Goal: Task Accomplishment & Management: Manage account settings

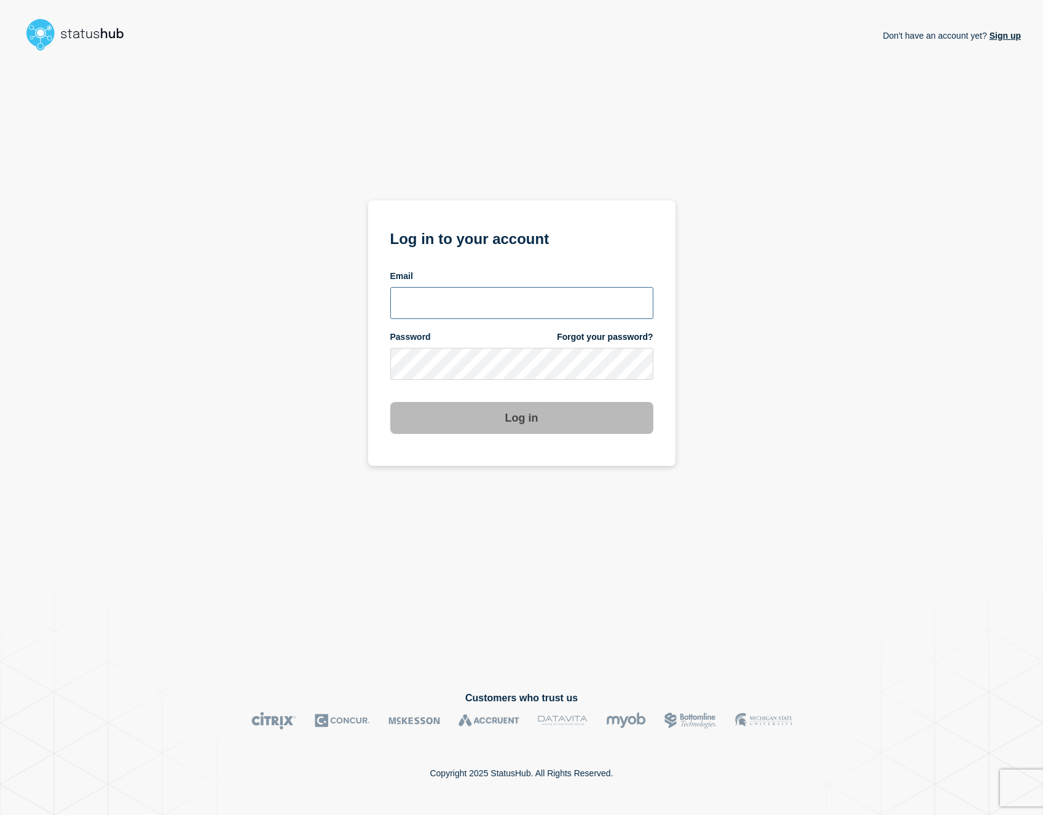
type input "slcoomes@ksu.edu"
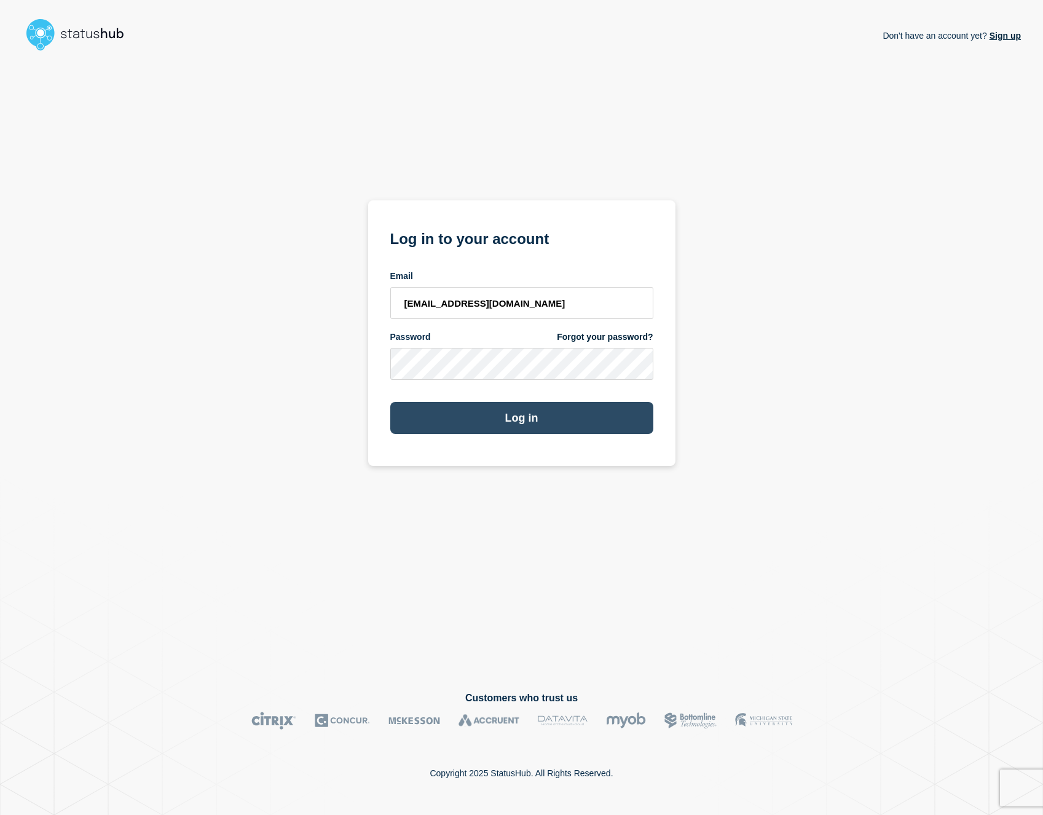
click at [472, 424] on button "Log in" at bounding box center [521, 418] width 263 height 32
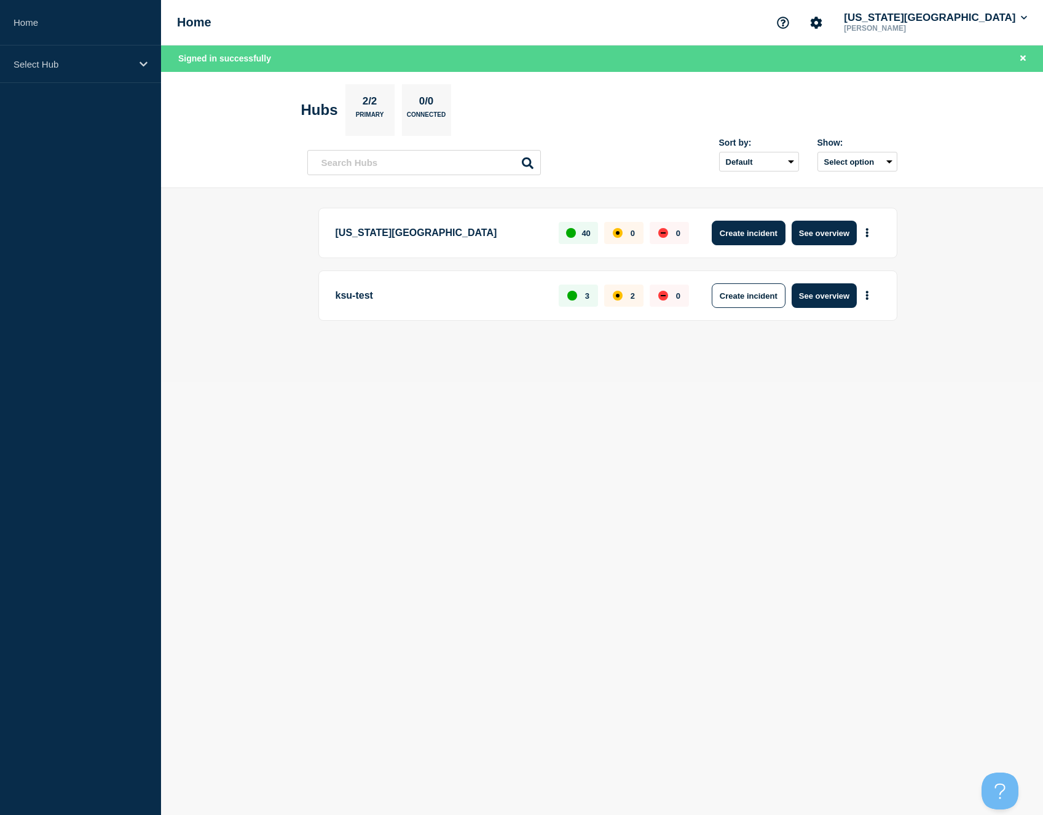
click at [738, 236] on button "Create incident" at bounding box center [749, 233] width 74 height 25
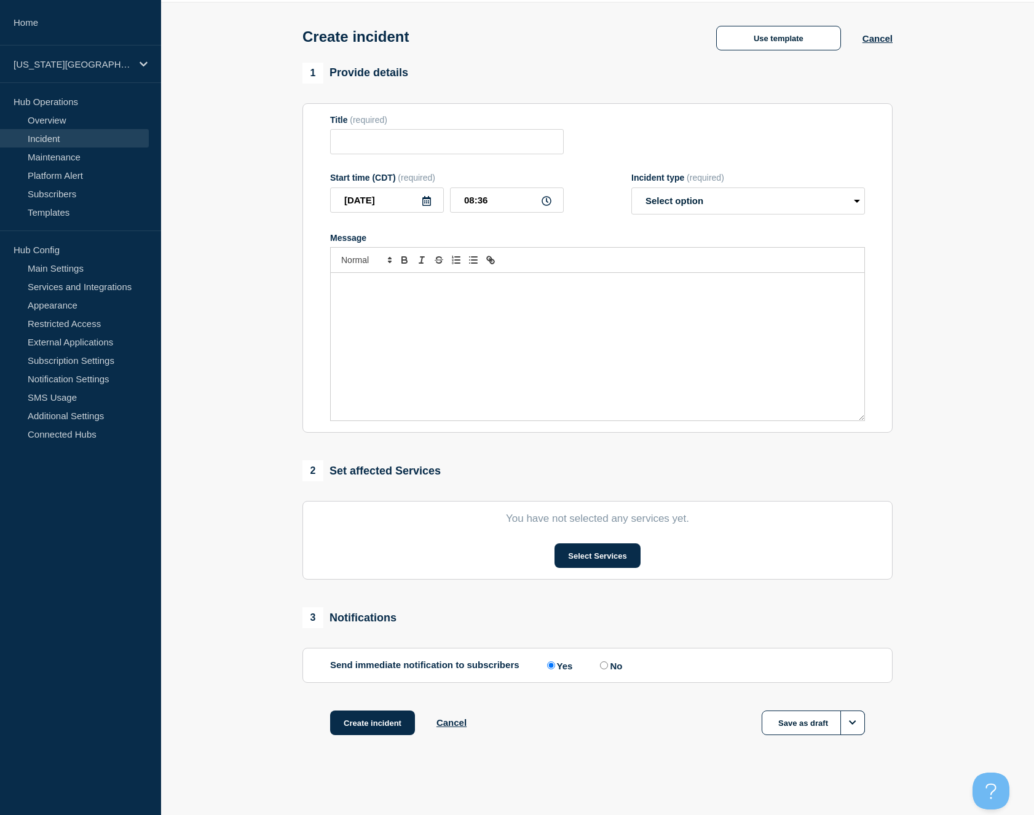
scroll to position [57, 0]
click at [610, 552] on button "Select Services" at bounding box center [596, 555] width 85 height 25
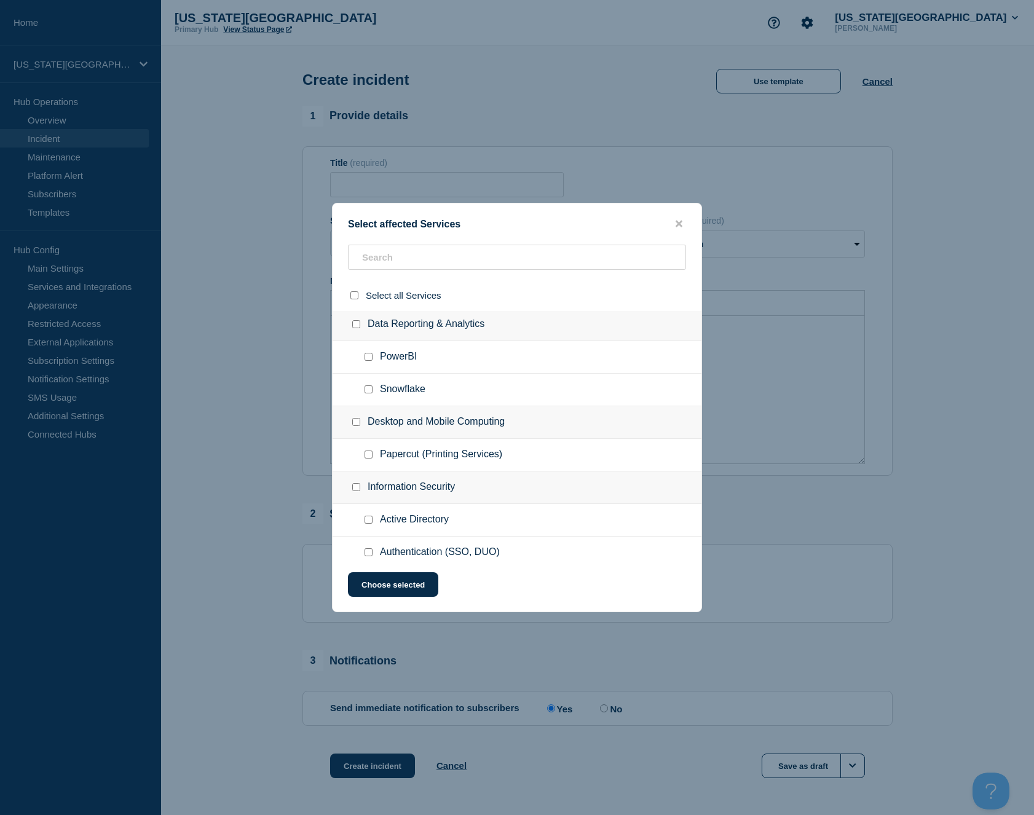
scroll to position [0, 0]
click at [684, 213] on div "Select affected Services Select all Services Data Reporting & Analytics PowerBI…" at bounding box center [517, 407] width 370 height 409
click at [680, 221] on icon "close button" at bounding box center [679, 224] width 7 height 7
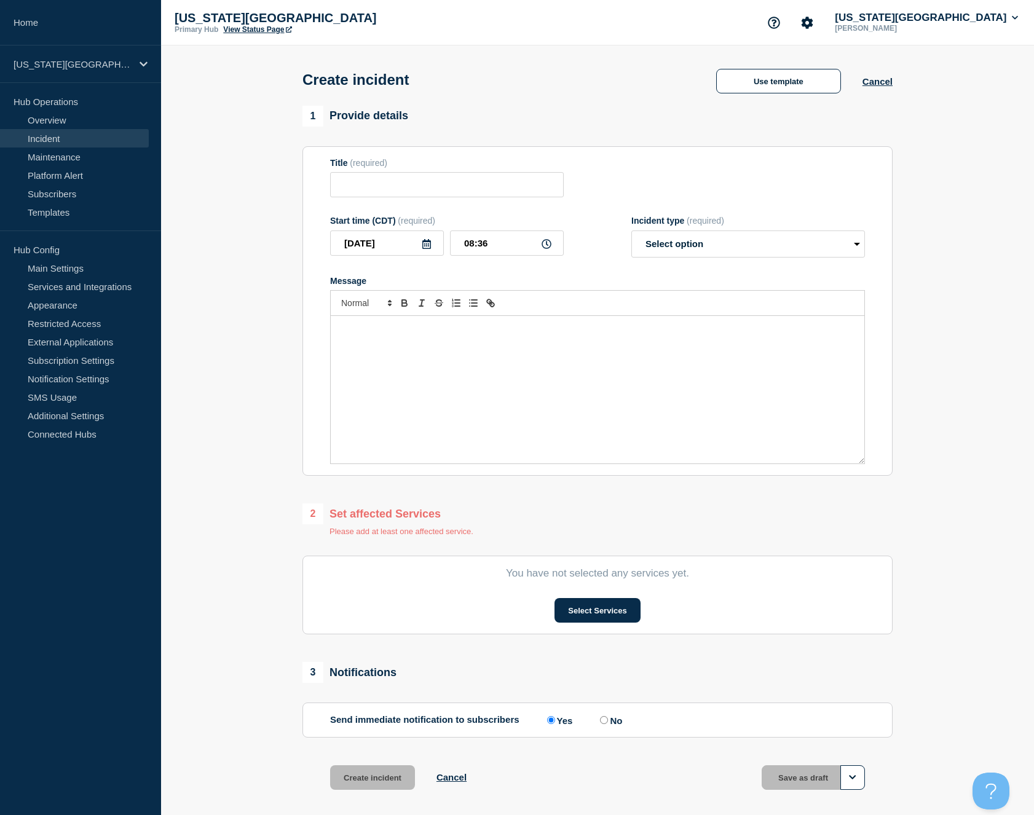
click at [229, 293] on section "1 Provide details Title (required) Start time (CDT) (required) [DATE] 08:36 Inc…" at bounding box center [597, 464] width 873 height 716
click at [47, 135] on link "Incident" at bounding box center [74, 138] width 149 height 18
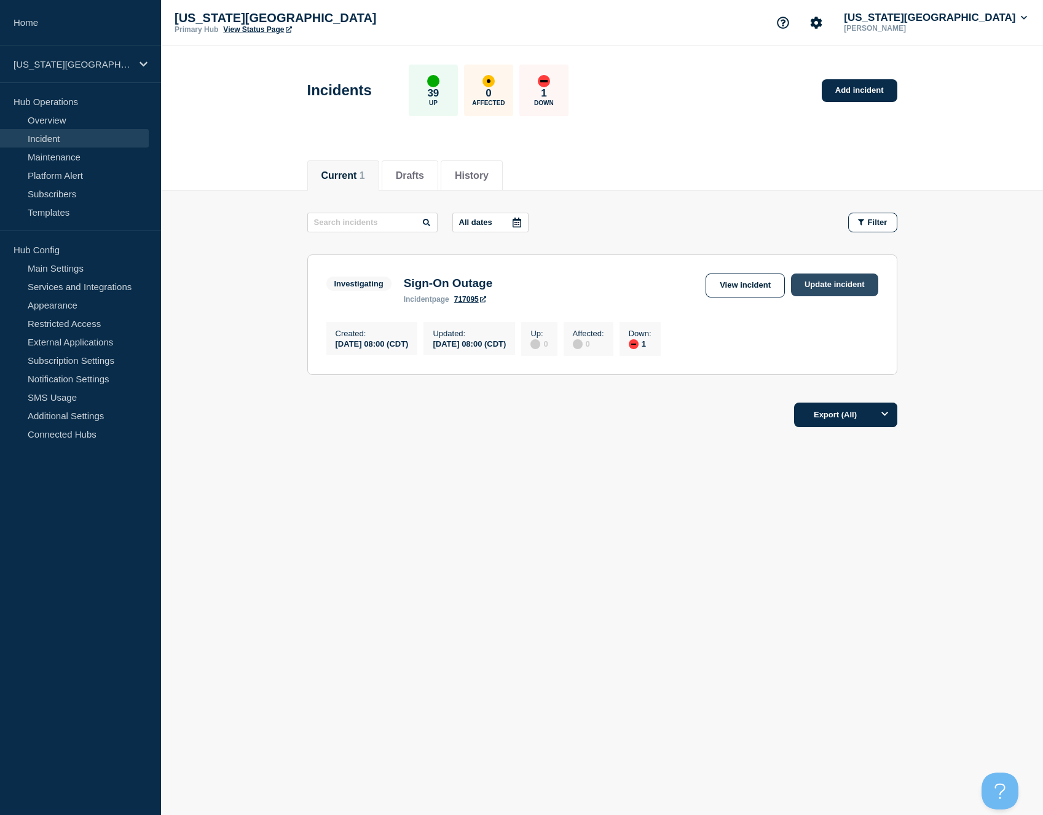
click at [822, 284] on link "Update incident" at bounding box center [834, 285] width 87 height 23
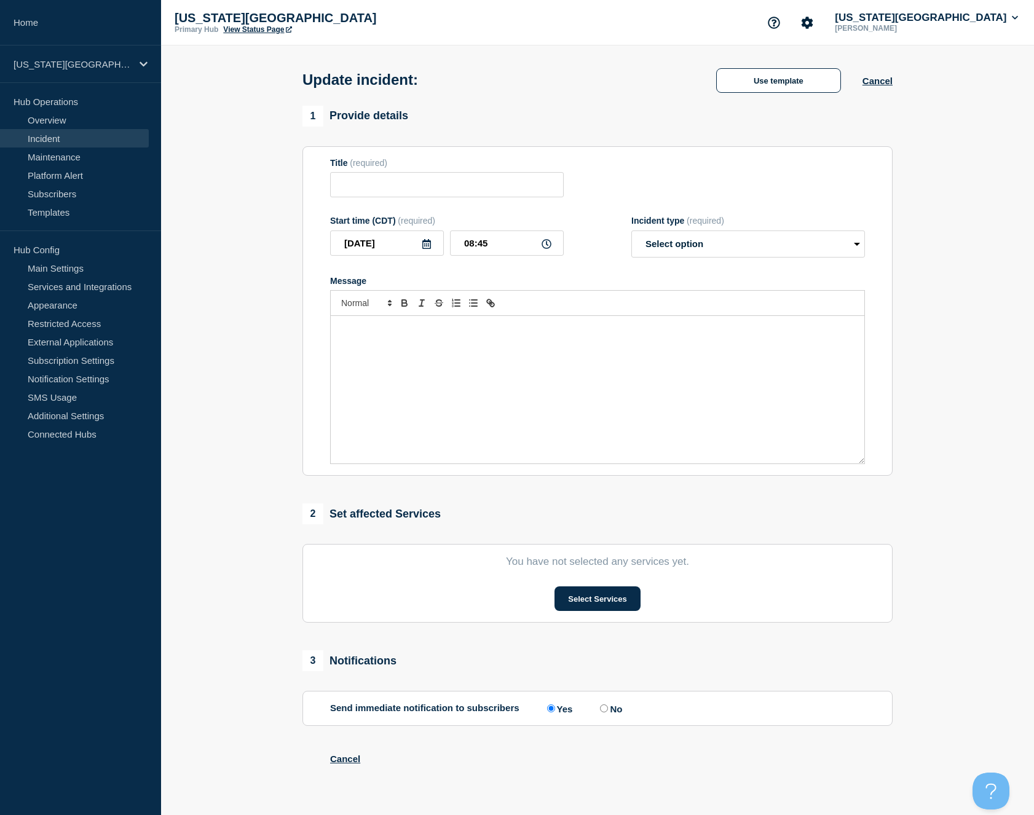
type input "Sign-On Outage"
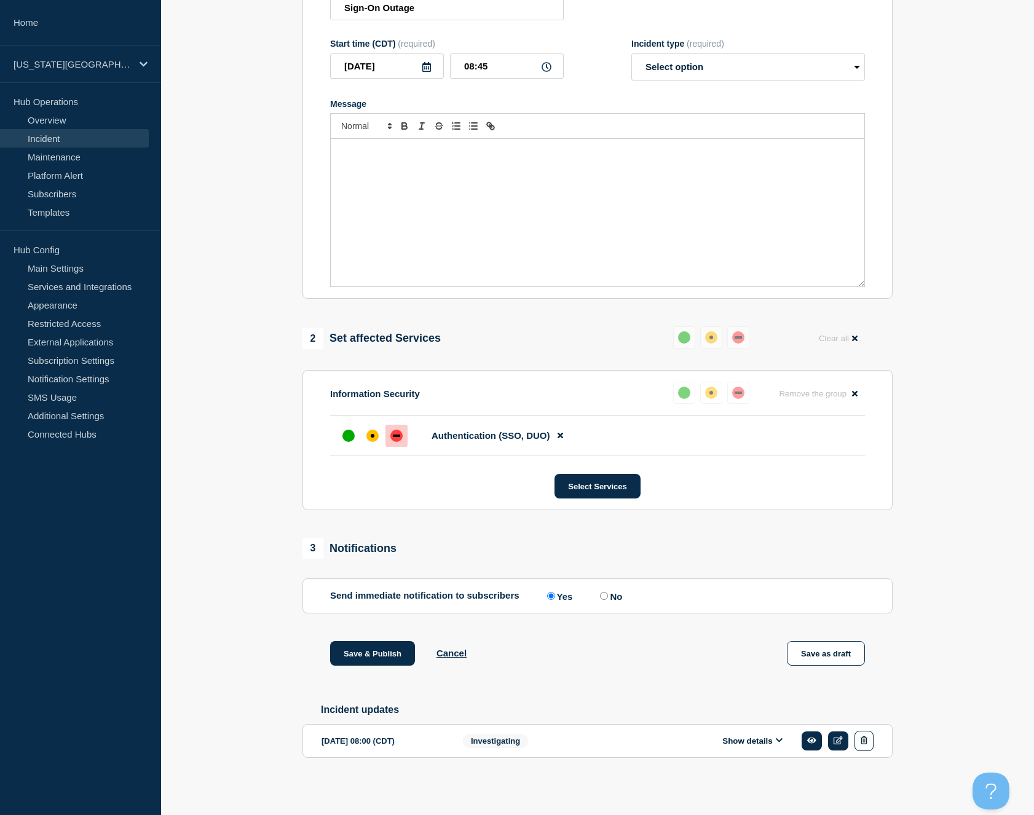
scroll to position [199, 0]
click at [577, 481] on button "Select Services" at bounding box center [596, 486] width 85 height 25
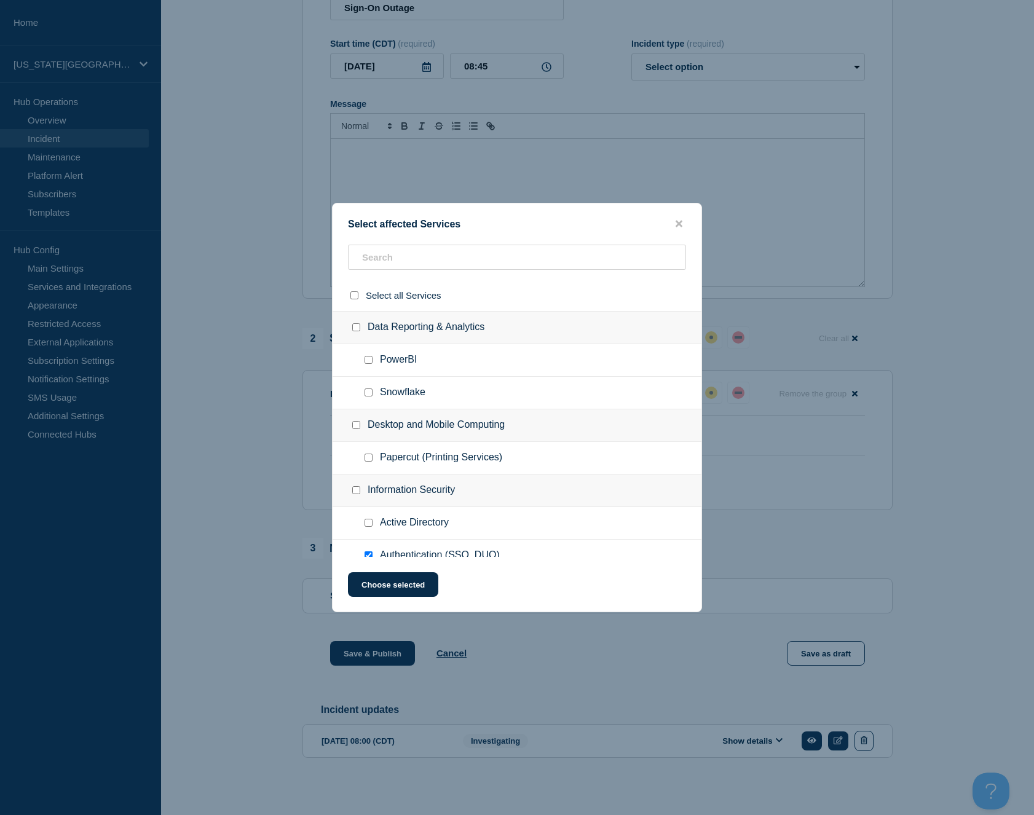
click at [367, 364] on input "PowerBI checkbox" at bounding box center [369, 360] width 8 height 8
checkbox input "true"
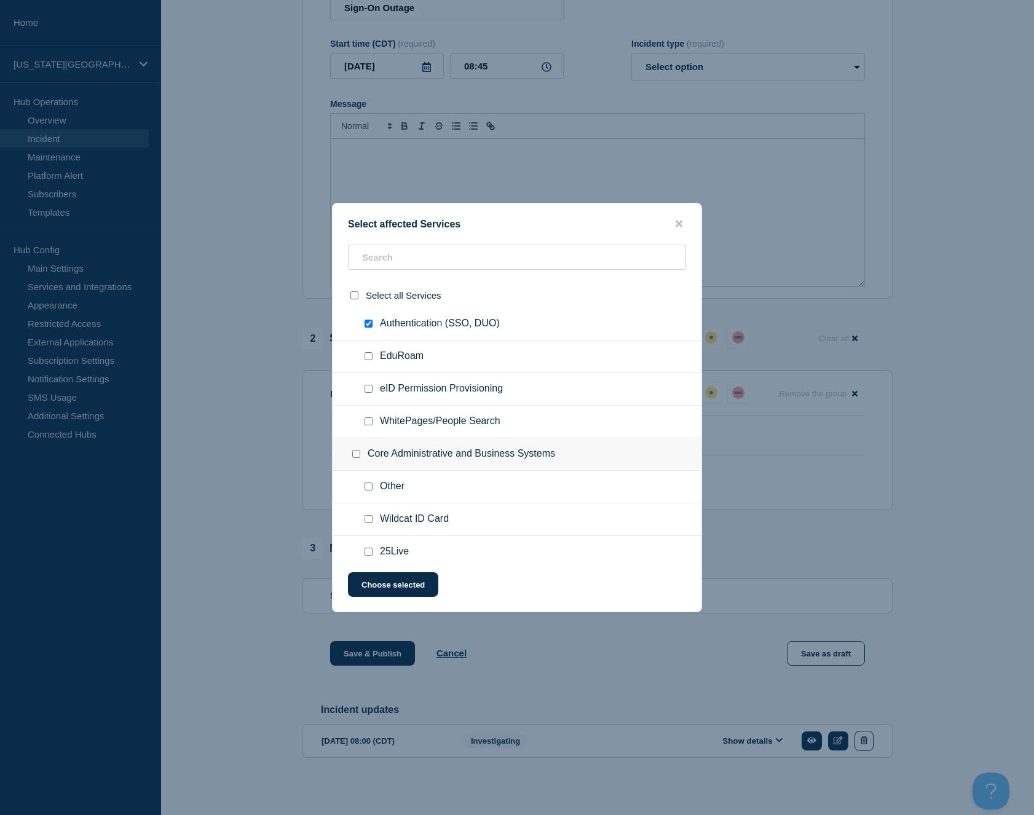
scroll to position [243, 0]
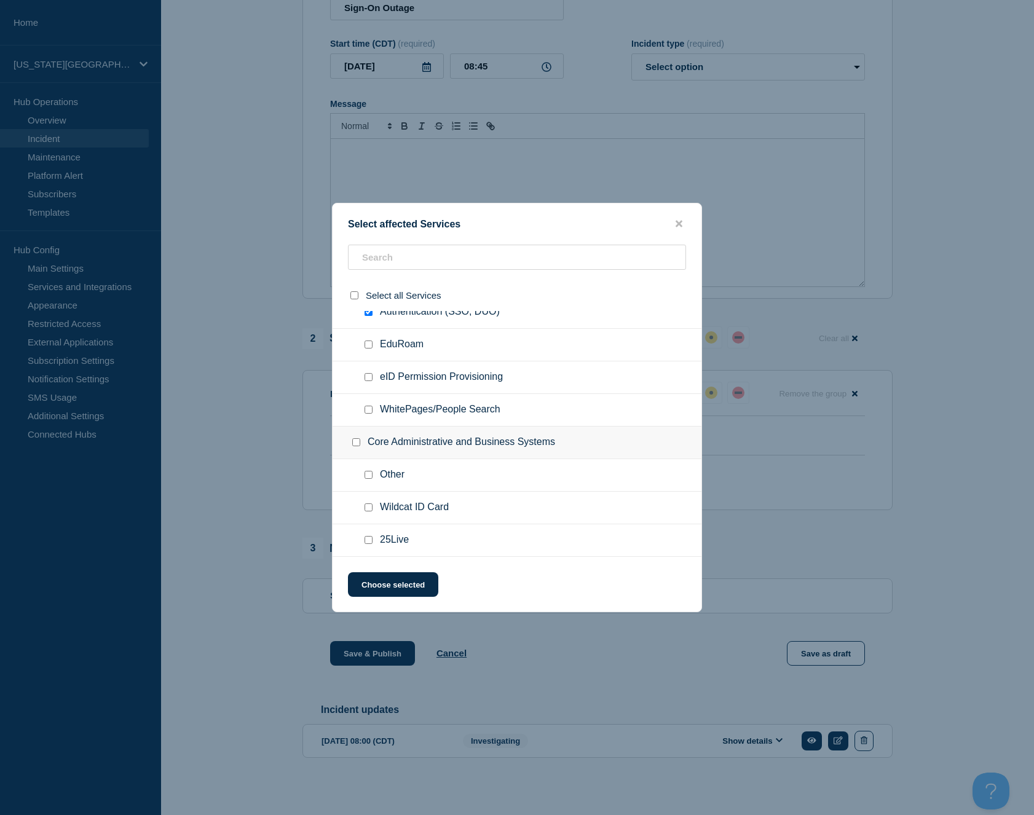
click at [368, 414] on input "WhitePages/People Search checkbox" at bounding box center [369, 410] width 8 height 8
checkbox input "true"
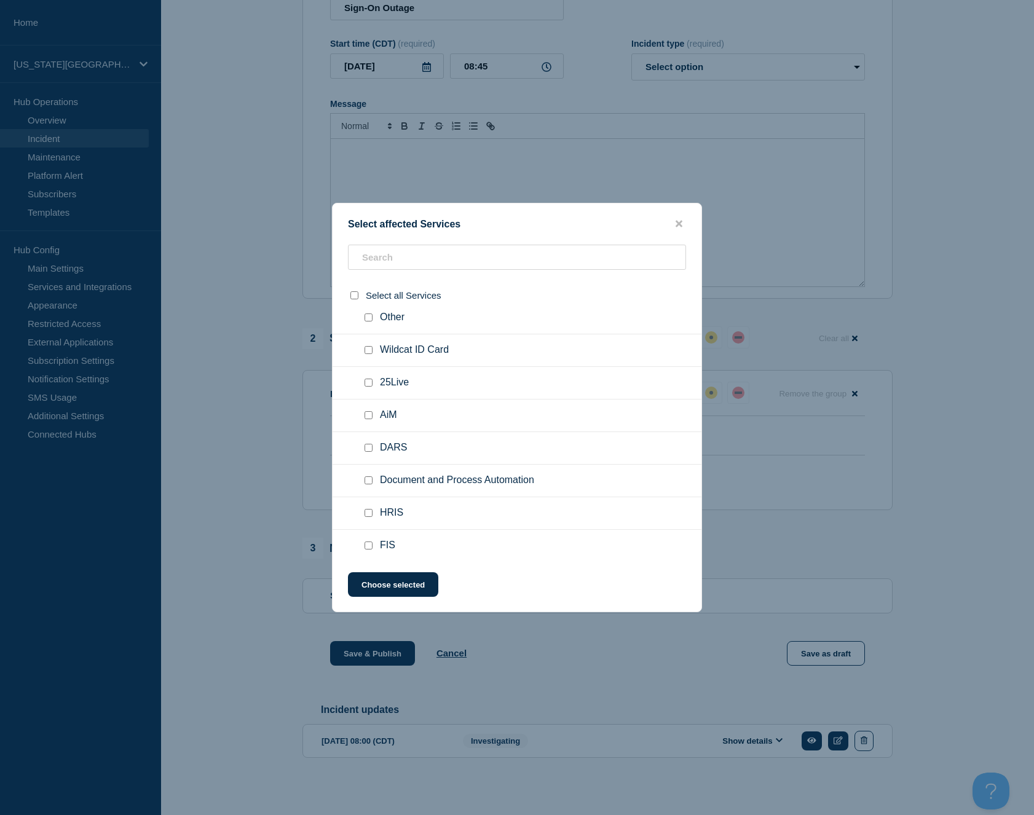
scroll to position [412, 0]
click at [368, 440] on input "DARS checkbox" at bounding box center [369, 436] width 8 height 8
checkbox input "true"
click at [368, 440] on input "HRIS checkbox" at bounding box center [369, 436] width 8 height 8
checkbox input "true"
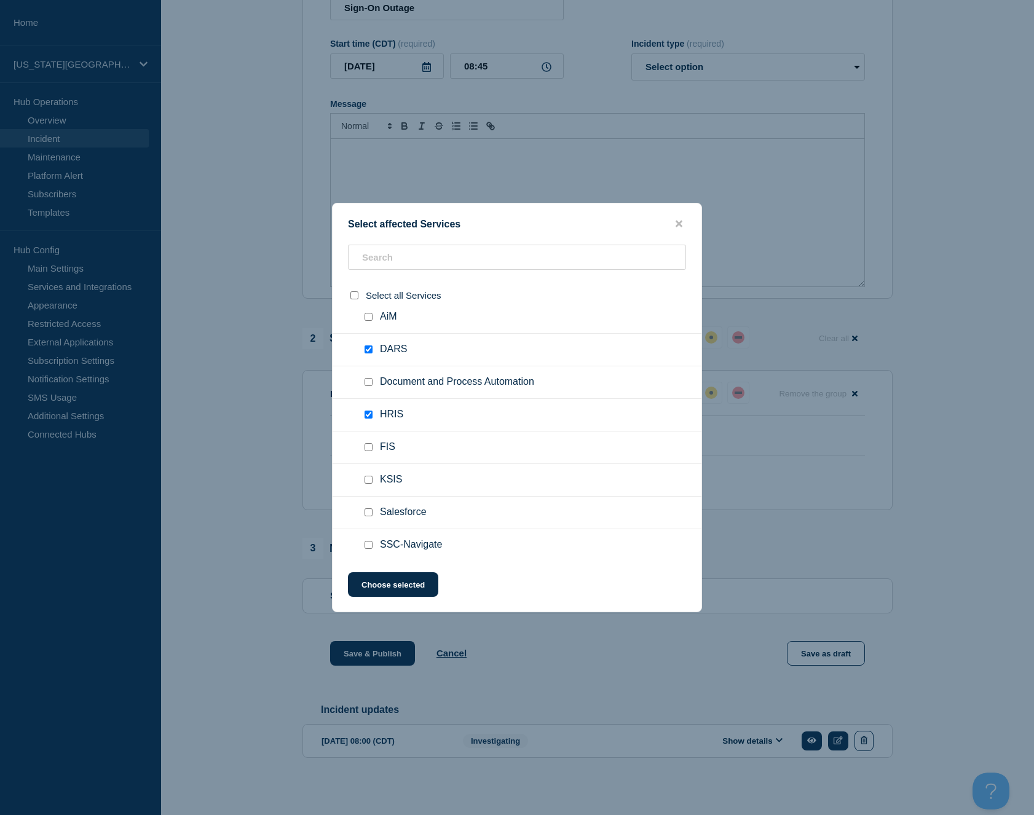
scroll to position [500, 0]
click at [366, 451] on input "FIS checkbox" at bounding box center [369, 447] width 8 height 8
checkbox input "true"
click at [369, 483] on input "KSIS checkbox" at bounding box center [369, 479] width 8 height 8
checkbox input "true"
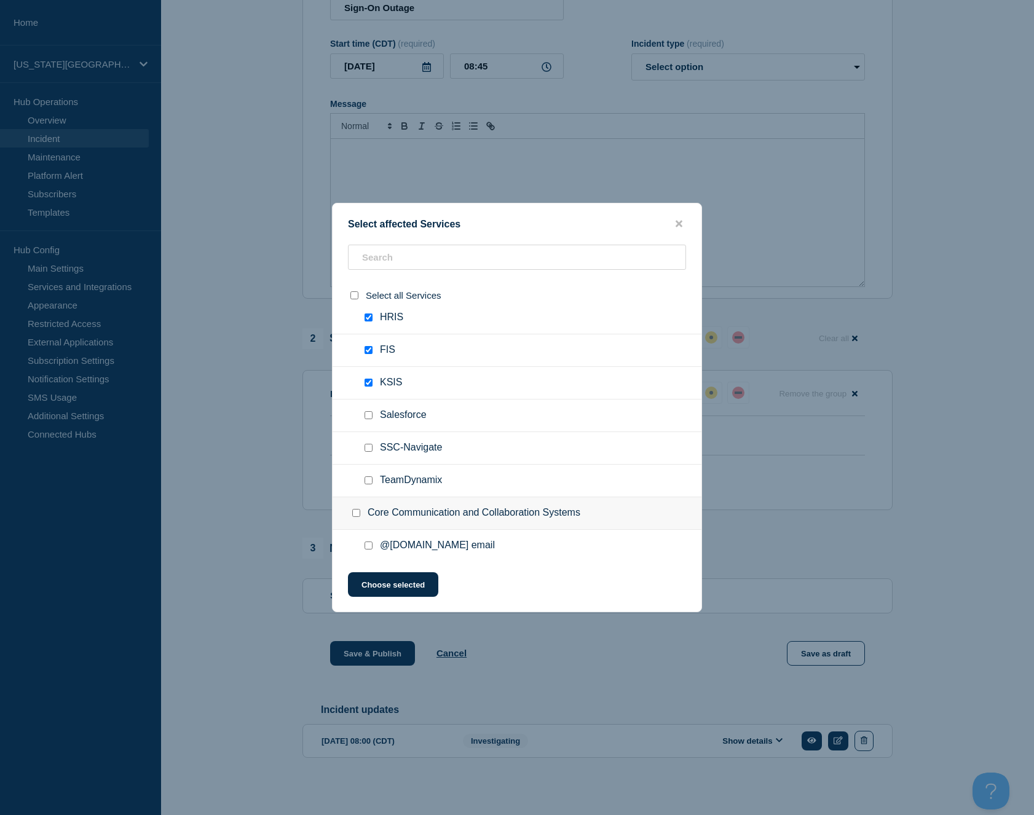
scroll to position [575, 0]
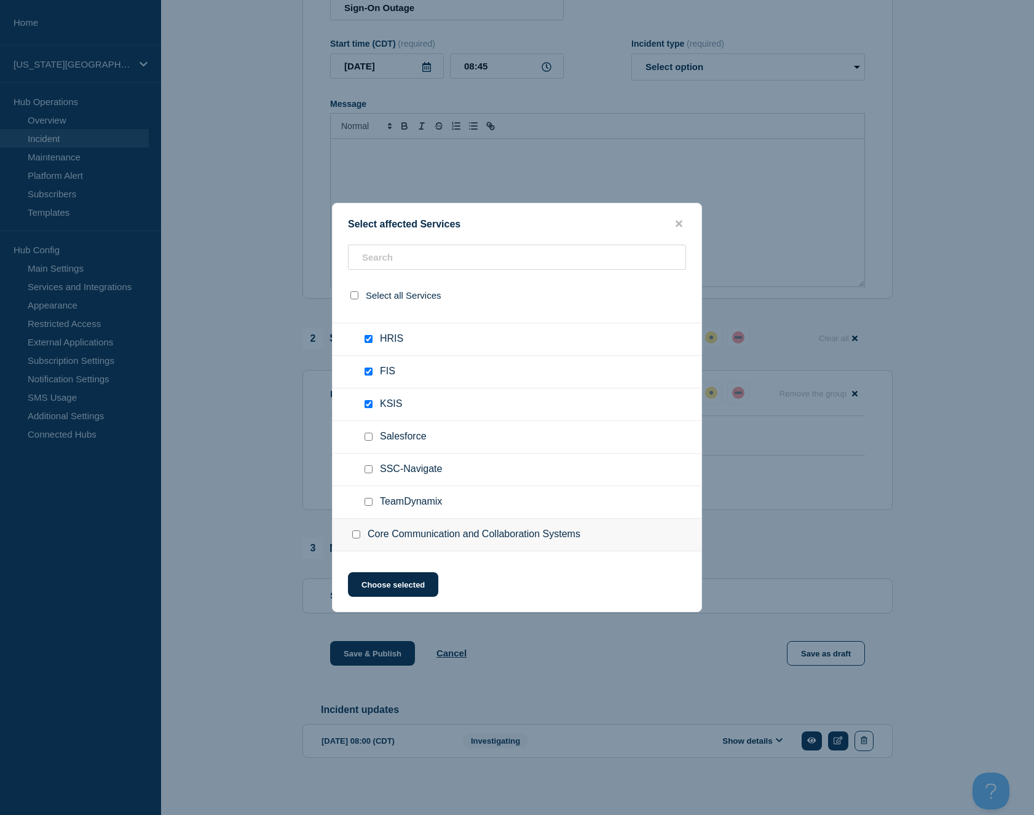
click at [367, 310] on input "Document and Process Automation checkbox" at bounding box center [369, 306] width 8 height 8
checkbox input "true"
click at [368, 441] on input "Salesforce checkbox" at bounding box center [369, 437] width 8 height 8
checkbox input "true"
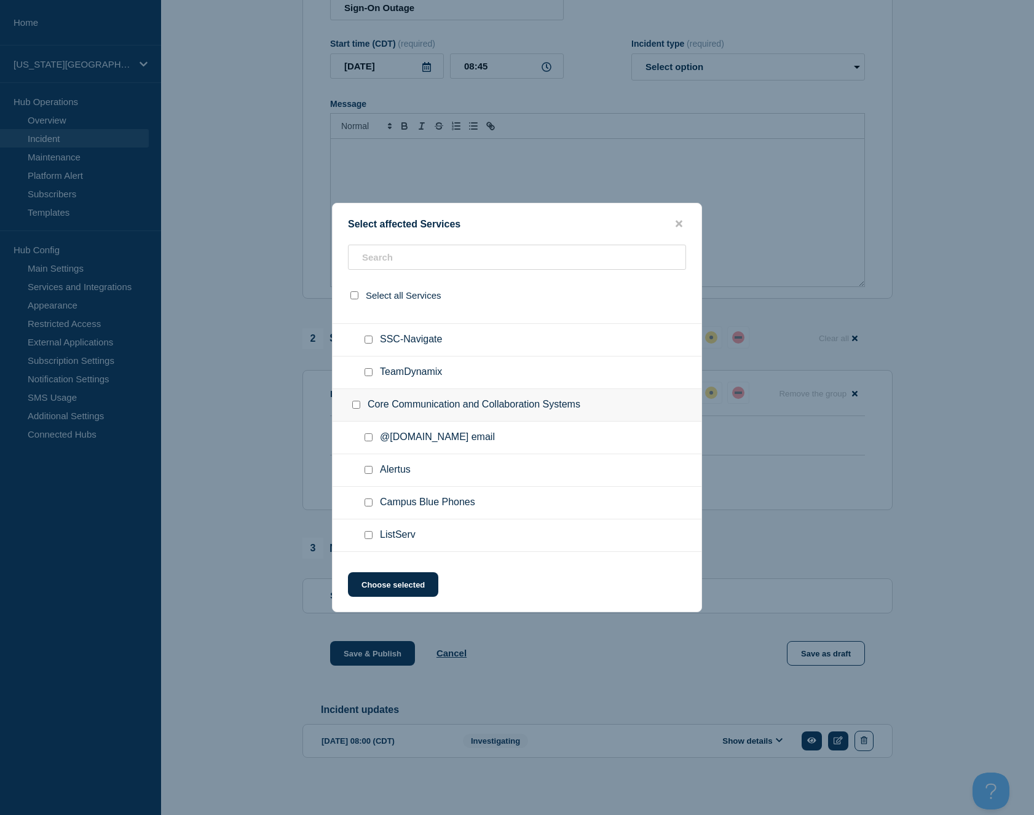
click at [368, 344] on input "SSC-Navigate checkbox" at bounding box center [369, 340] width 8 height 8
checkbox input "true"
click at [369, 376] on input "TeamDynamix checkbox" at bounding box center [369, 372] width 8 height 8
checkbox input "true"
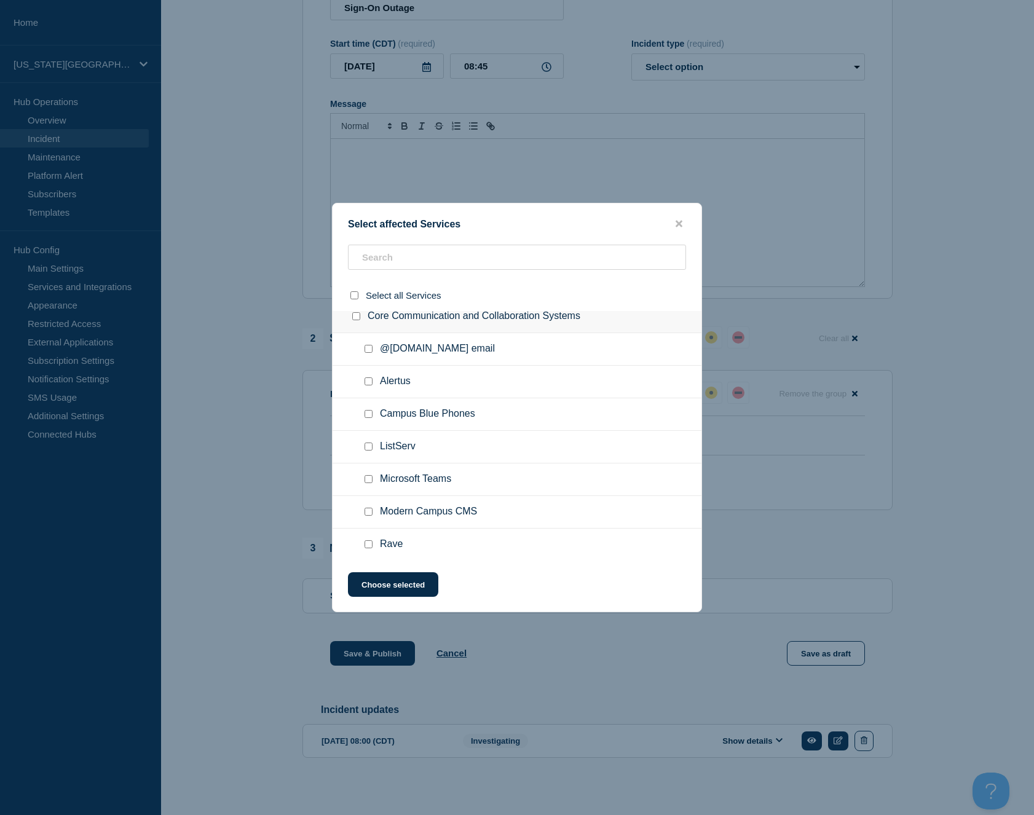
scroll to position [794, 0]
click at [369, 352] on input "@ksu.edu email checkbox" at bounding box center [369, 348] width 8 height 8
checkbox input "true"
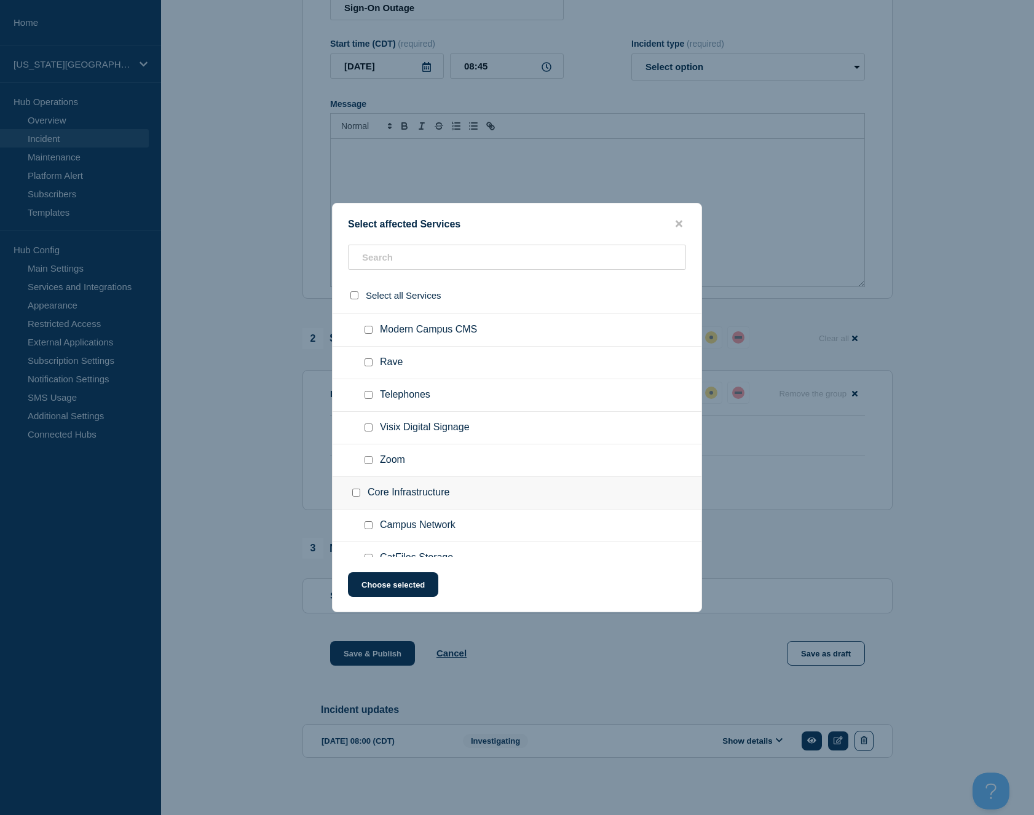
scroll to position [977, 0]
click at [370, 299] on input "Microsoft Teams checkbox" at bounding box center [369, 295] width 8 height 8
checkbox input "true"
click at [368, 332] on input "Modern Campus CMS checkbox" at bounding box center [369, 328] width 8 height 8
checkbox input "true"
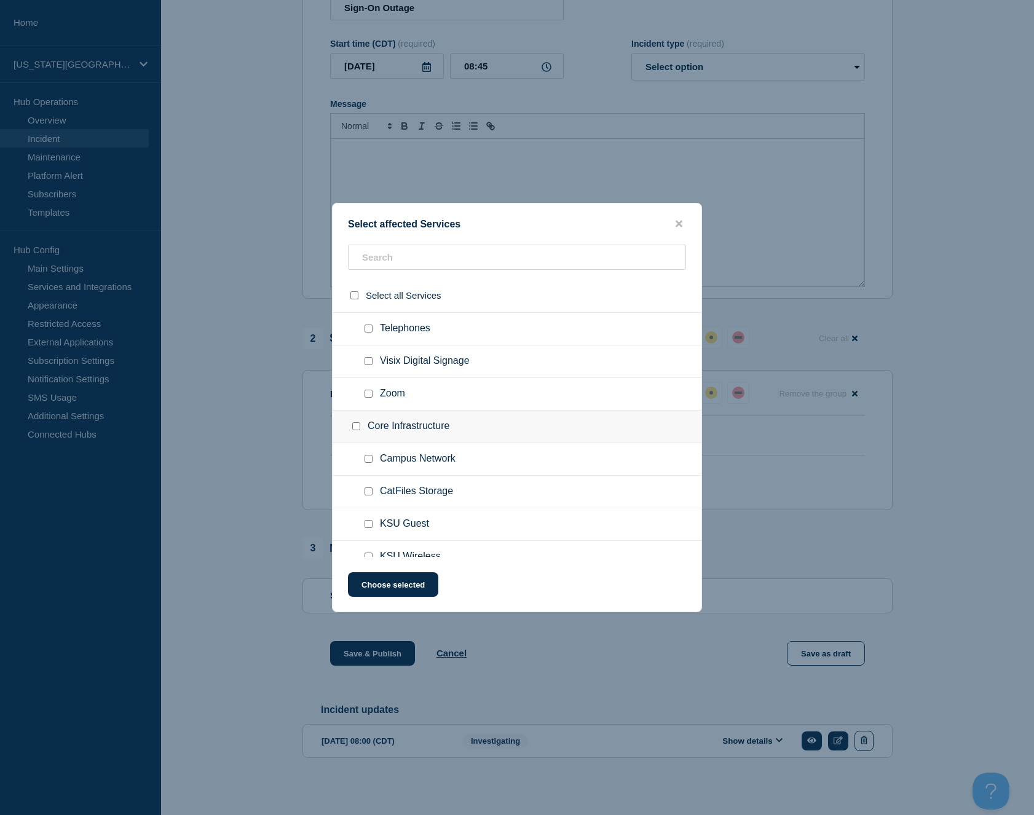
scroll to position [1061, 0]
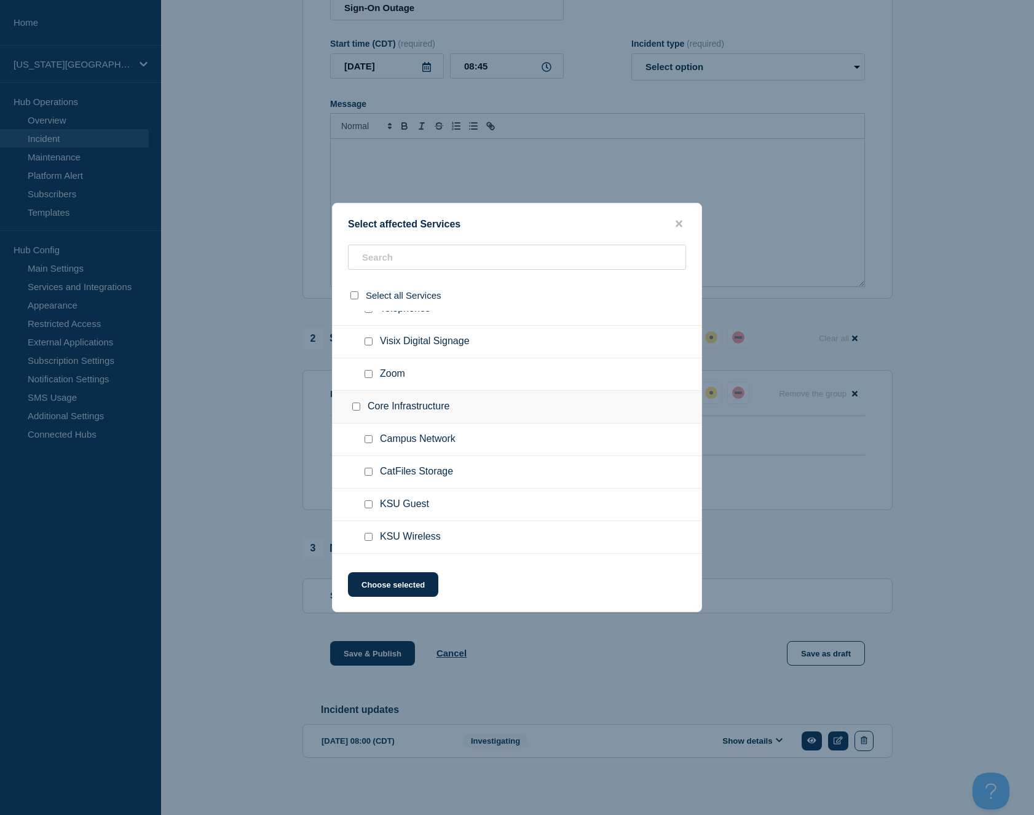
click at [370, 378] on input "Zoom checkbox" at bounding box center [369, 374] width 8 height 8
checkbox input "true"
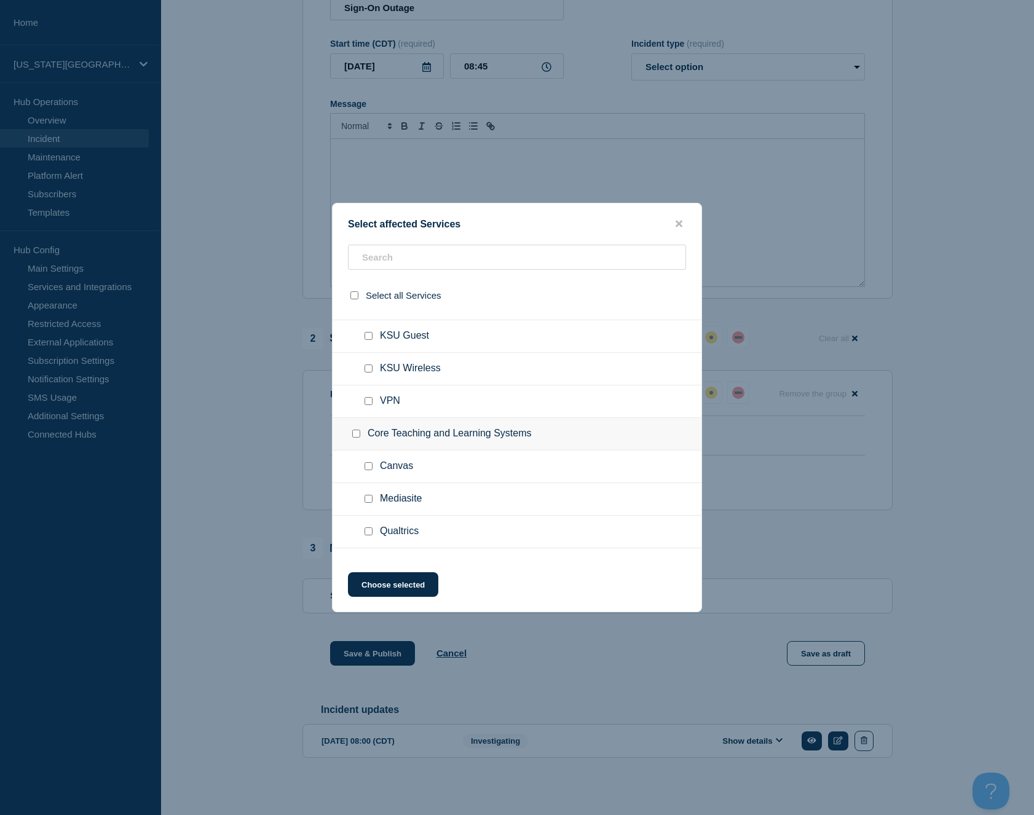
click at [368, 373] on input "KSU Wireless checkbox" at bounding box center [369, 369] width 8 height 8
checkbox input "true"
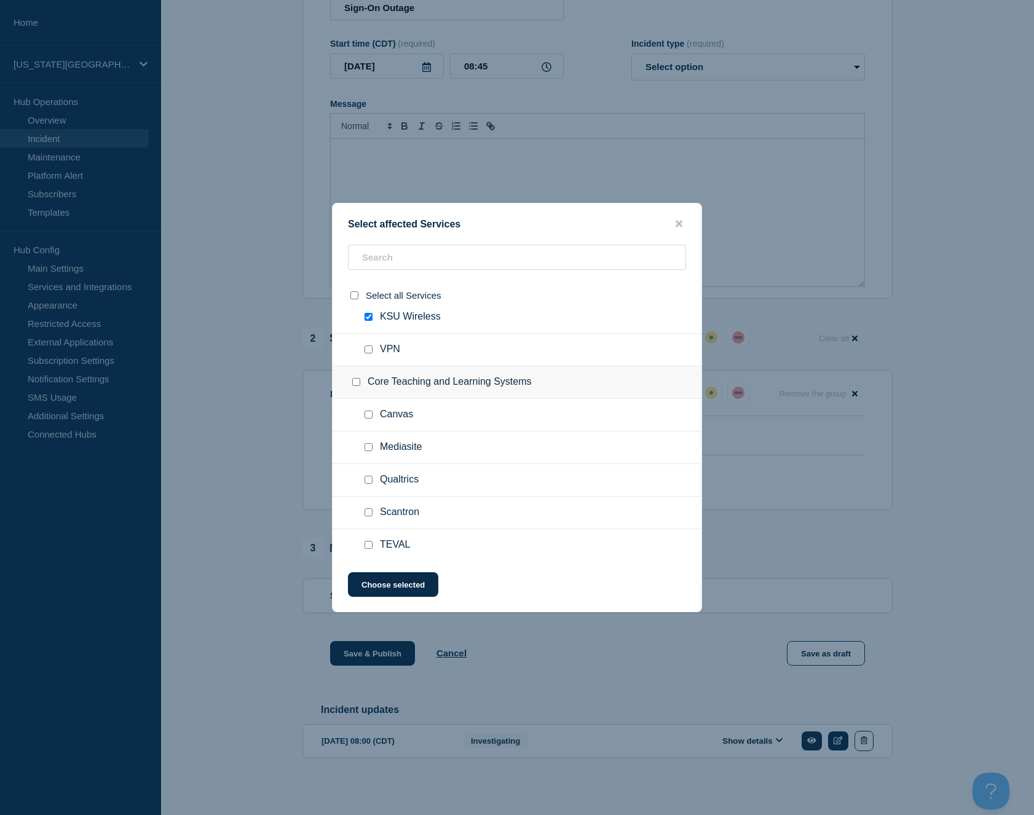
scroll to position [1344, 0]
click at [373, 339] on div at bounding box center [371, 345] width 18 height 12
click at [369, 341] on input "VPN checkbox" at bounding box center [369, 345] width 8 height 8
checkbox input "true"
click at [367, 404] on div at bounding box center [371, 410] width 18 height 12
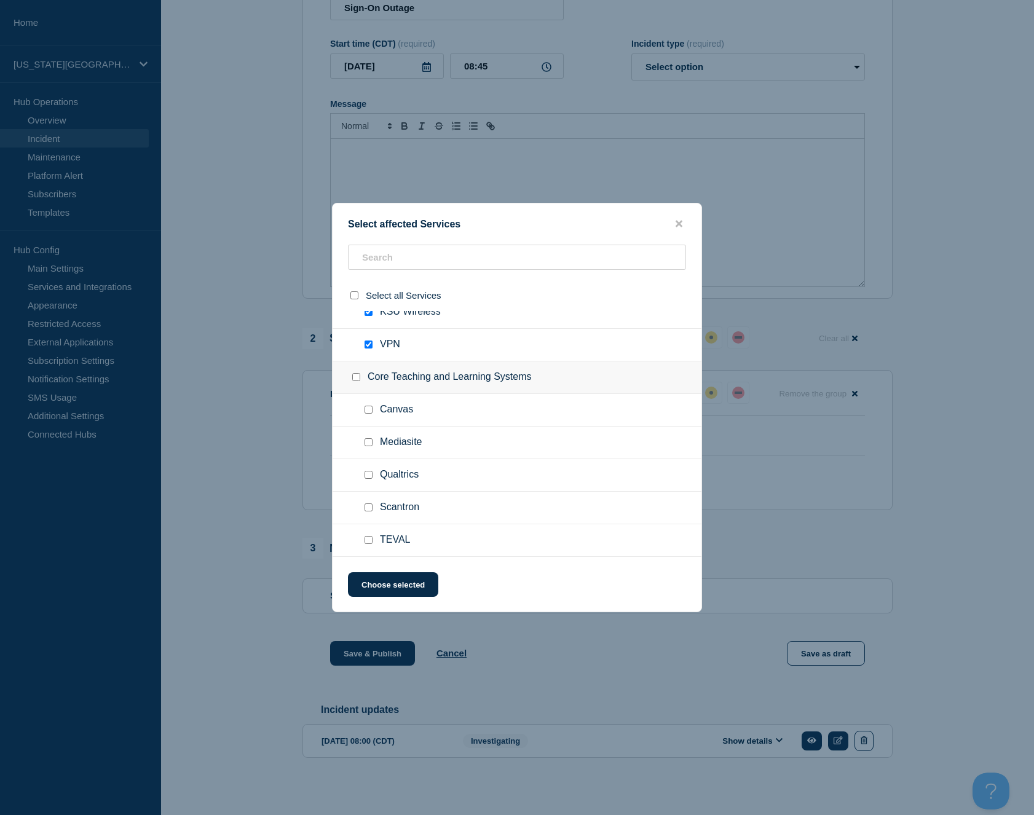
click at [367, 406] on input "Canvas checkbox" at bounding box center [369, 410] width 8 height 8
checkbox input "true"
click at [367, 438] on input "Mediasite checkbox" at bounding box center [369, 442] width 8 height 8
checkbox input "true"
click at [368, 471] on input "Qualtrics checkbox" at bounding box center [369, 475] width 8 height 8
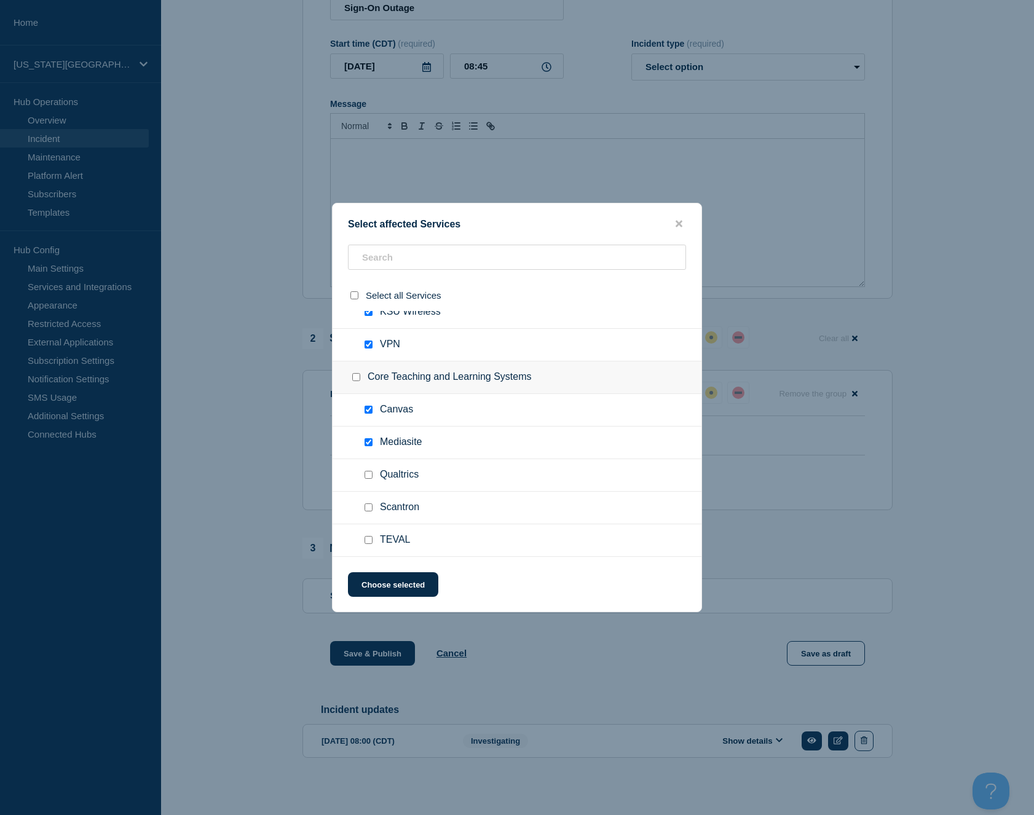
checkbox input "true"
click at [384, 586] on button "Choose selected" at bounding box center [393, 584] width 90 height 25
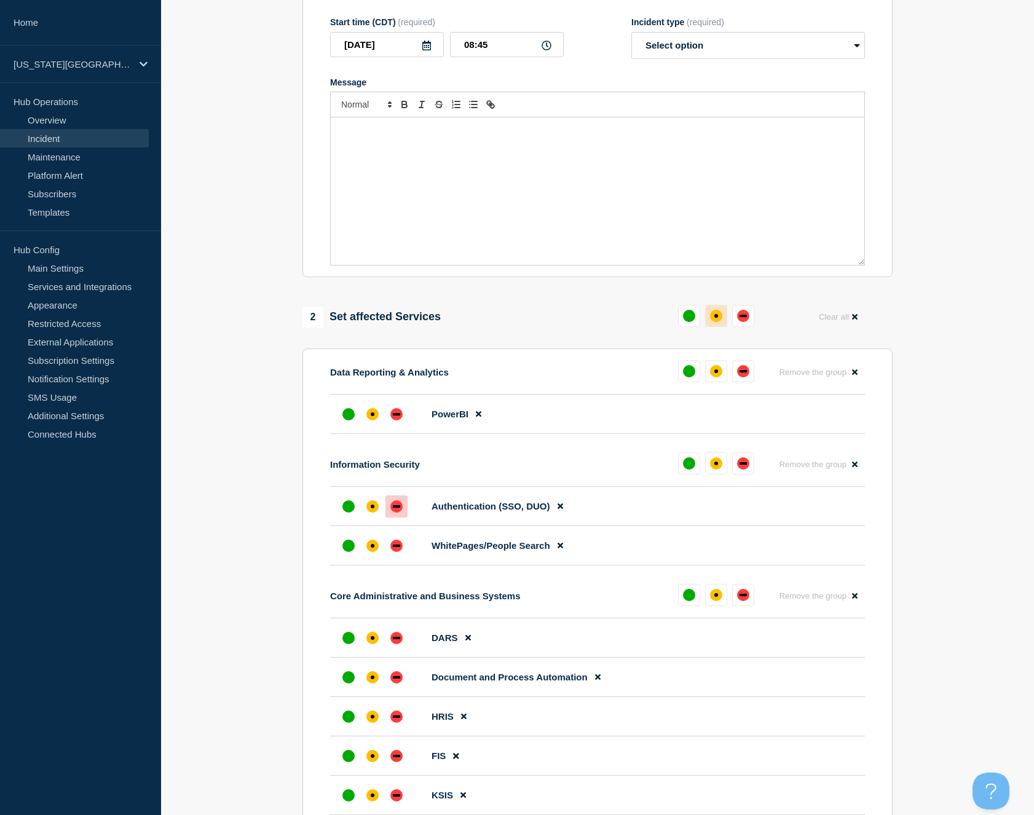
click at [717, 318] on div "affected" at bounding box center [716, 316] width 4 height 4
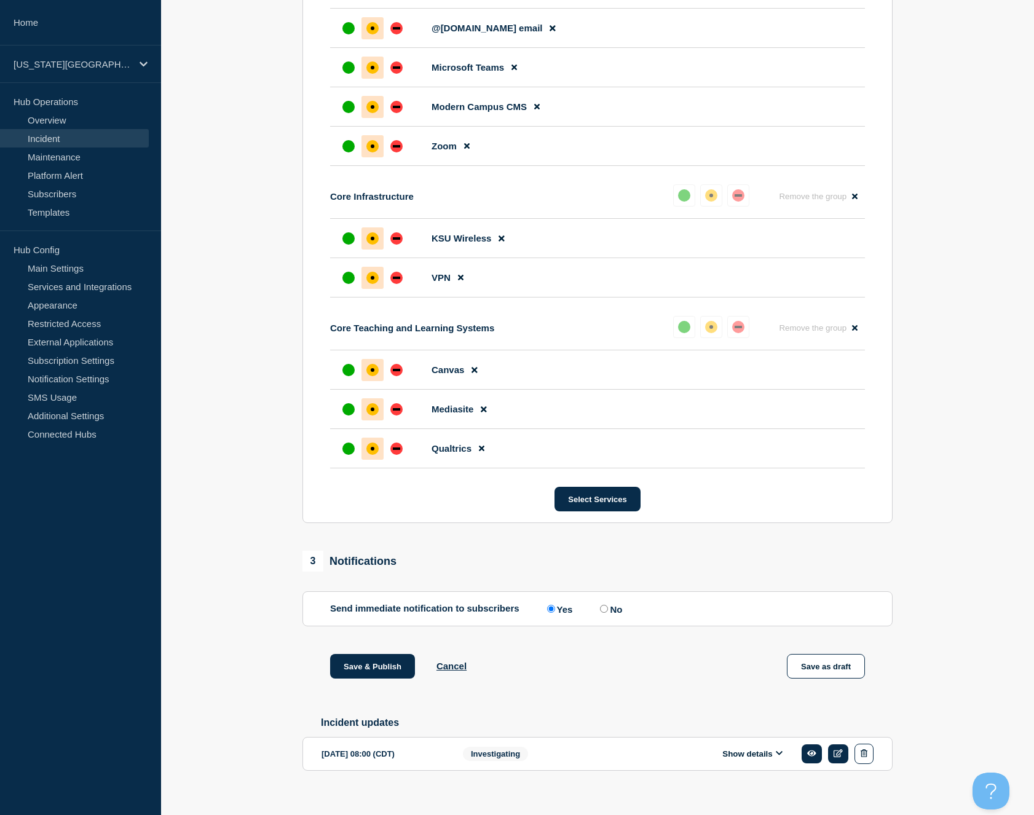
scroll to position [1189, 0]
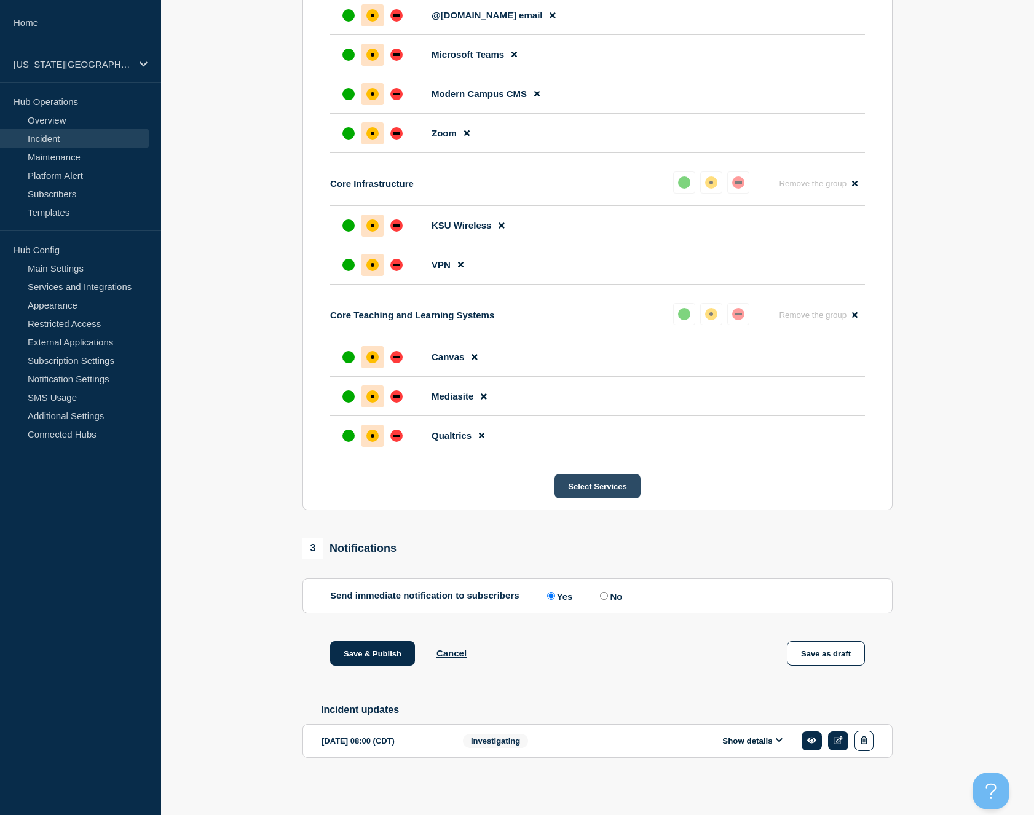
click at [583, 499] on button "Select Services" at bounding box center [596, 486] width 85 height 25
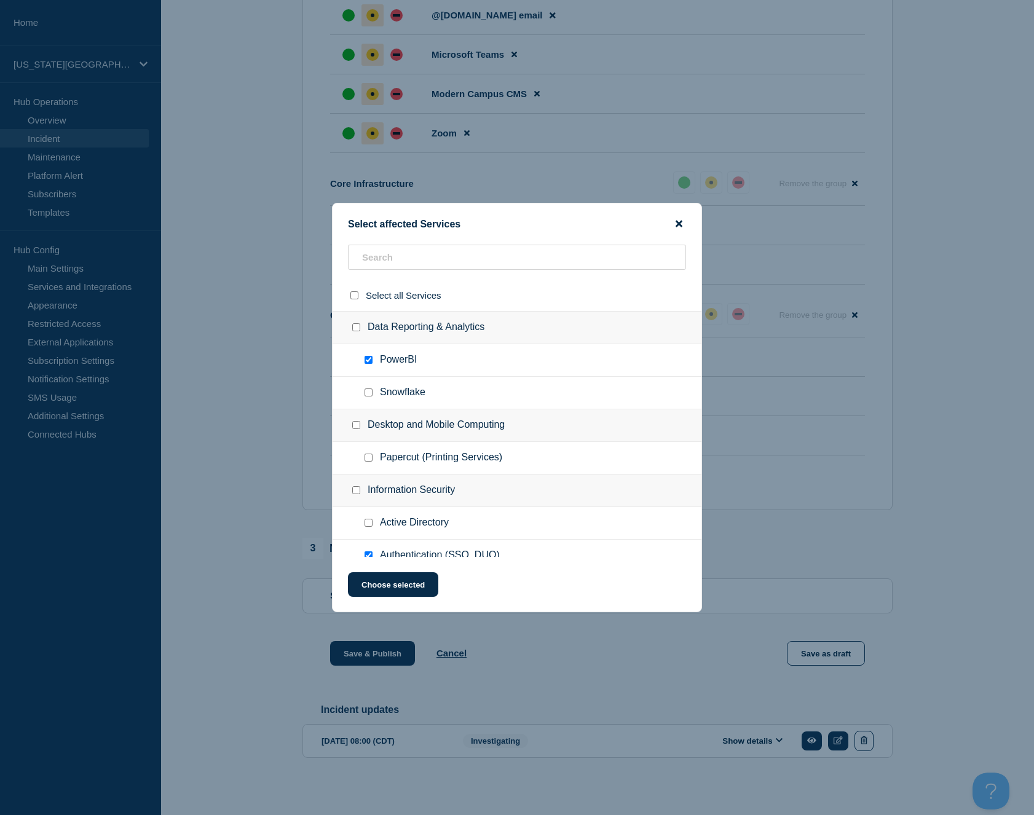
click at [681, 221] on icon "close button" at bounding box center [679, 224] width 7 height 7
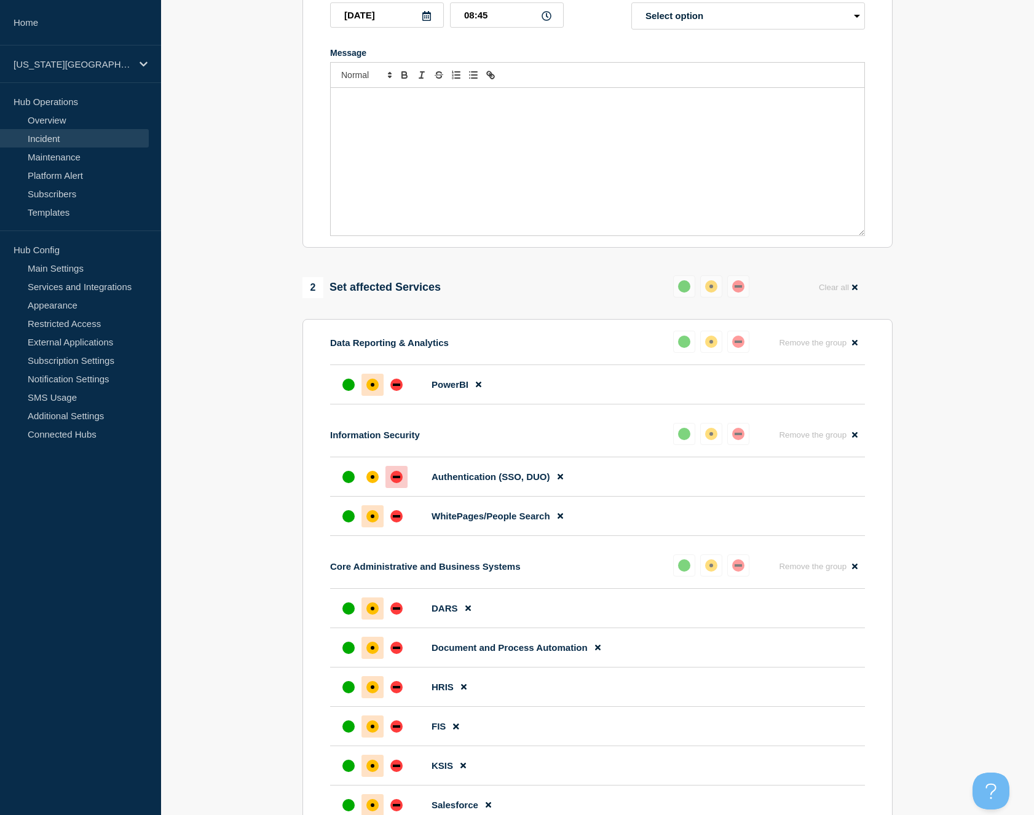
scroll to position [0, 0]
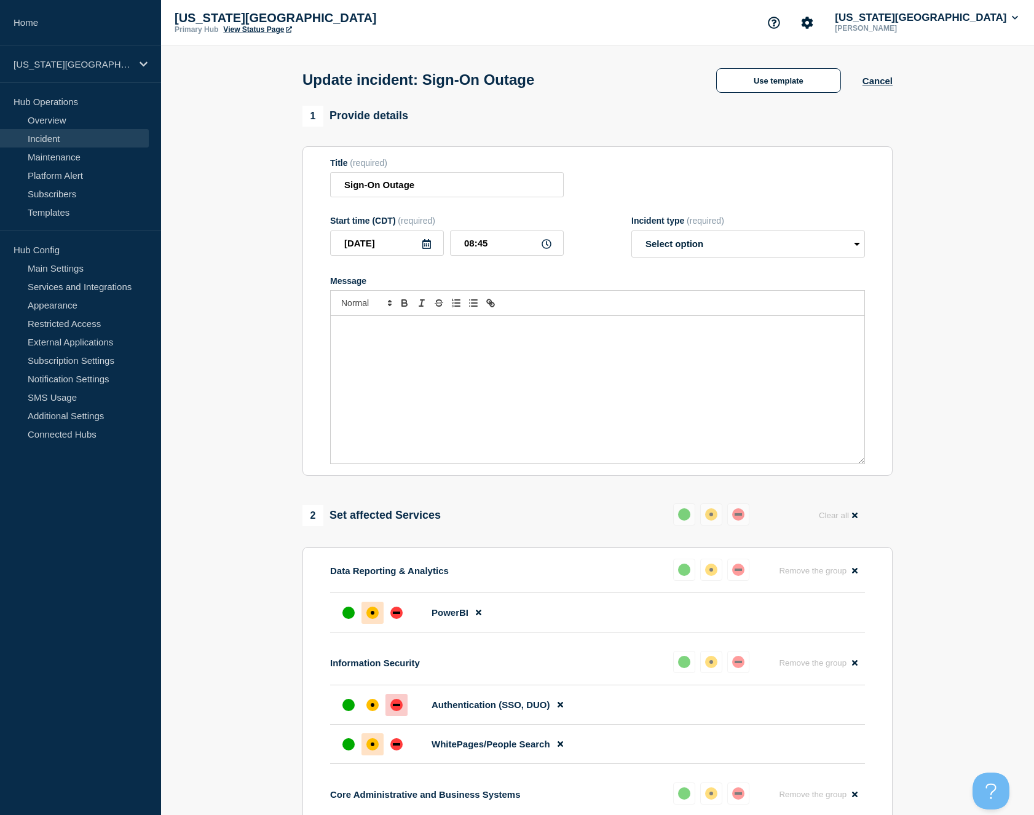
click at [387, 354] on div "Message" at bounding box center [598, 390] width 534 height 148
click at [698, 253] on select "Select option Investigating Identified Monitoring Resolved" at bounding box center [748, 244] width 234 height 27
select select "investigating"
click at [631, 239] on select "Select option Investigating Identified Monitoring Resolved" at bounding box center [748, 244] width 234 height 27
click at [653, 254] on select "Select option Investigating Identified Monitoring Resolved" at bounding box center [748, 244] width 234 height 27
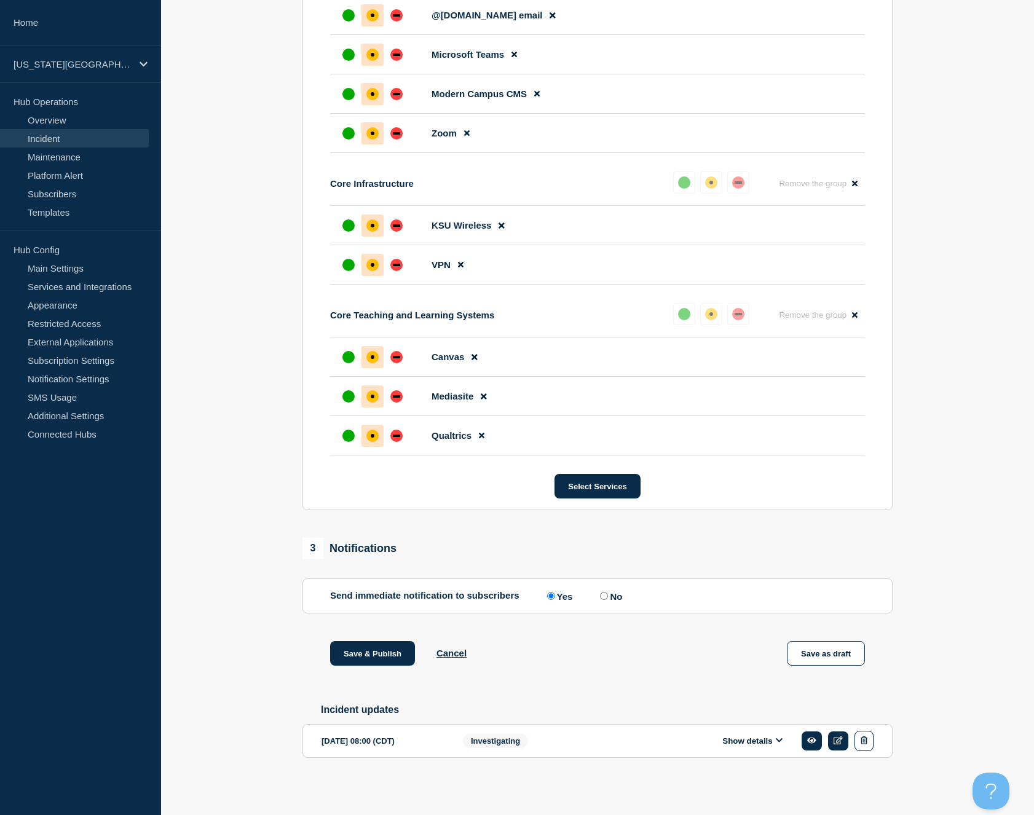
scroll to position [1255, 0]
click at [601, 592] on input "No" at bounding box center [604, 596] width 8 height 8
radio input "true"
click at [547, 592] on input "Yes" at bounding box center [551, 596] width 8 height 8
radio input "true"
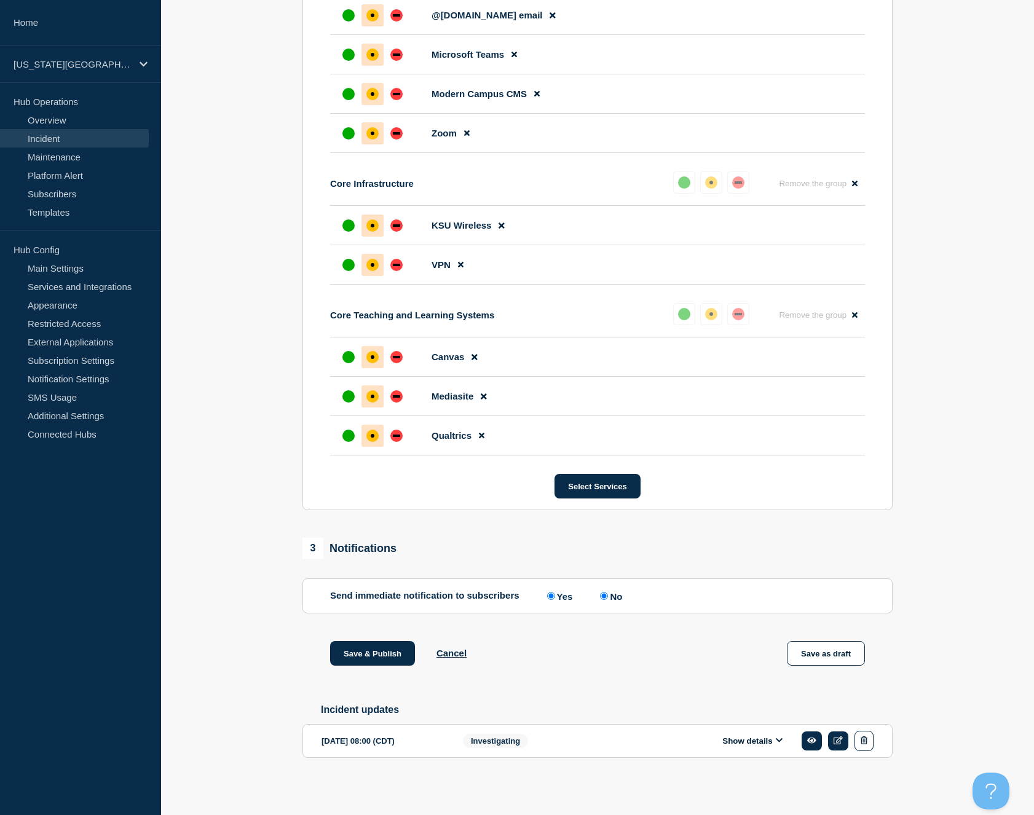
radio input "false"
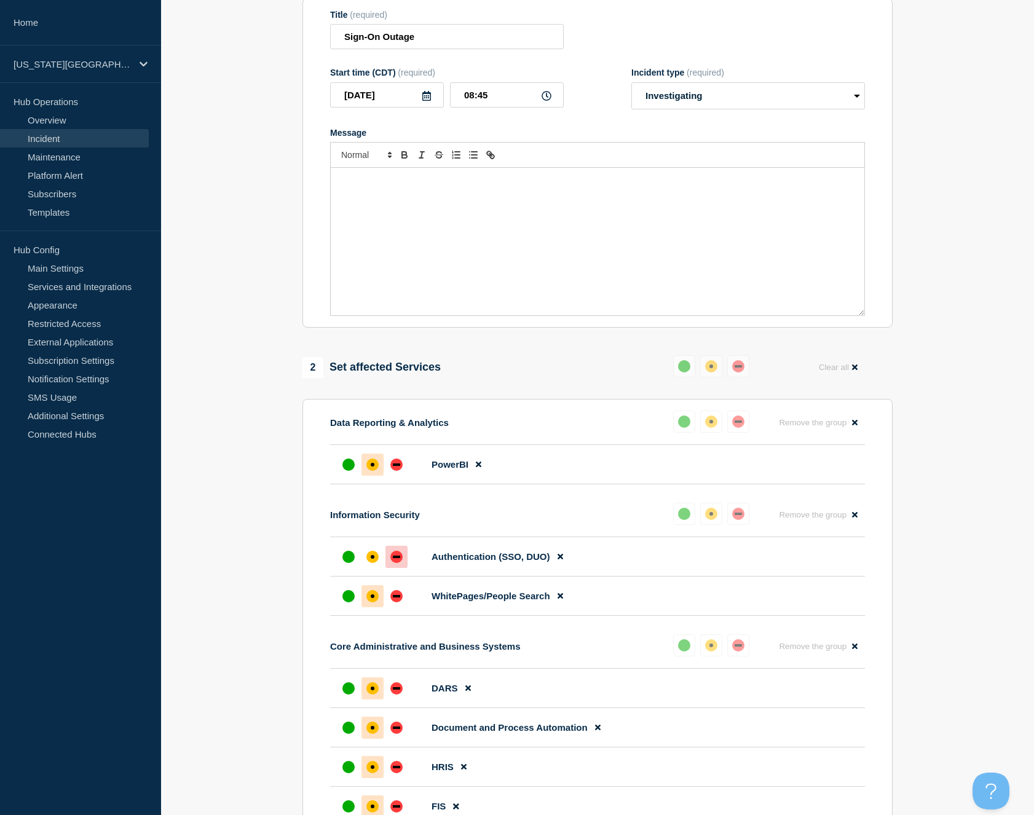
scroll to position [0, 0]
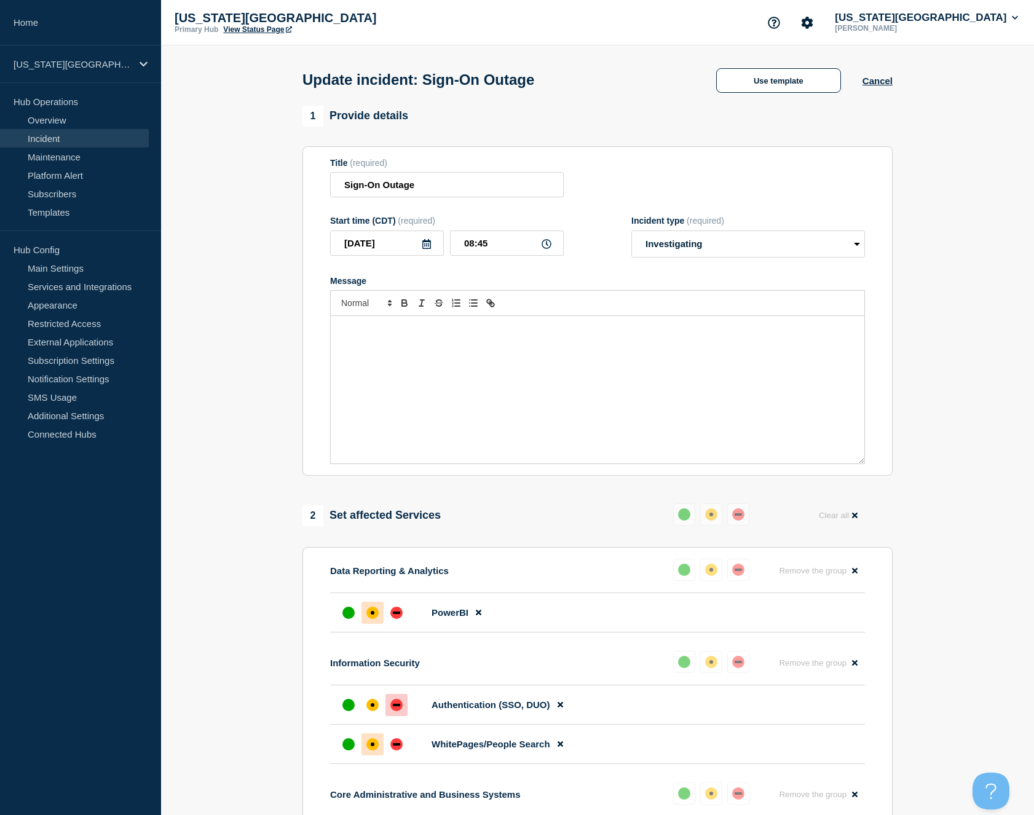
click at [347, 369] on div "Message" at bounding box center [598, 390] width 534 height 148
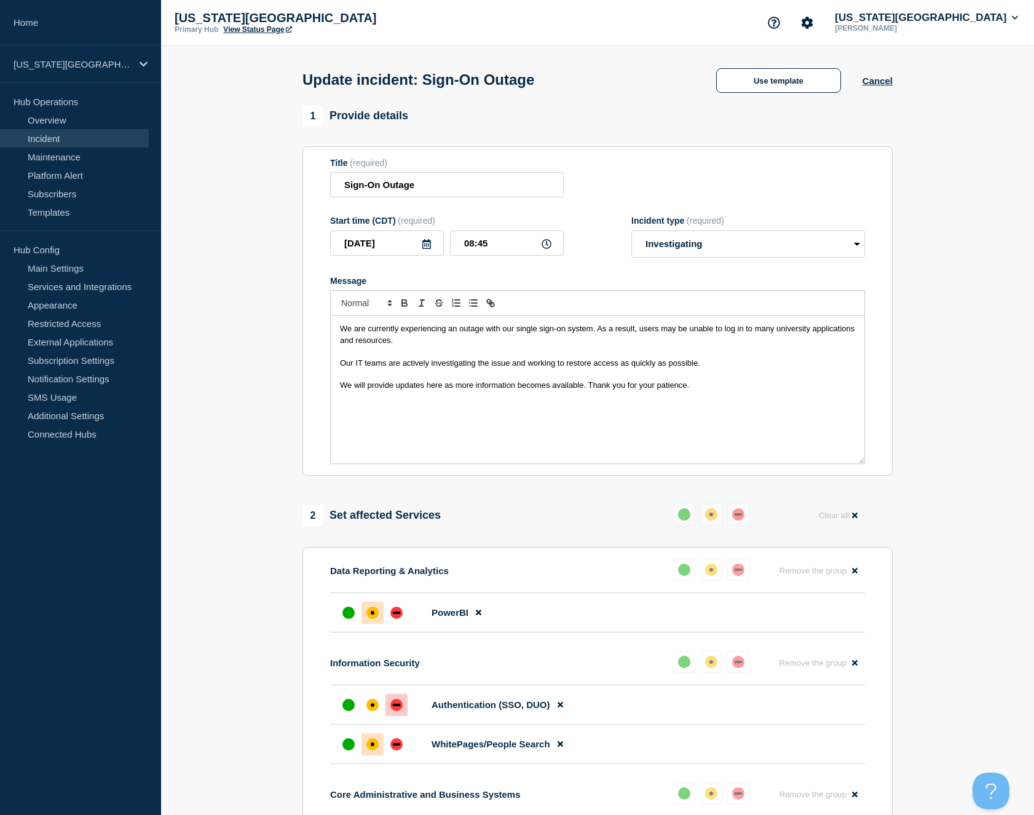
click at [485, 380] on p "Message" at bounding box center [597, 374] width 515 height 11
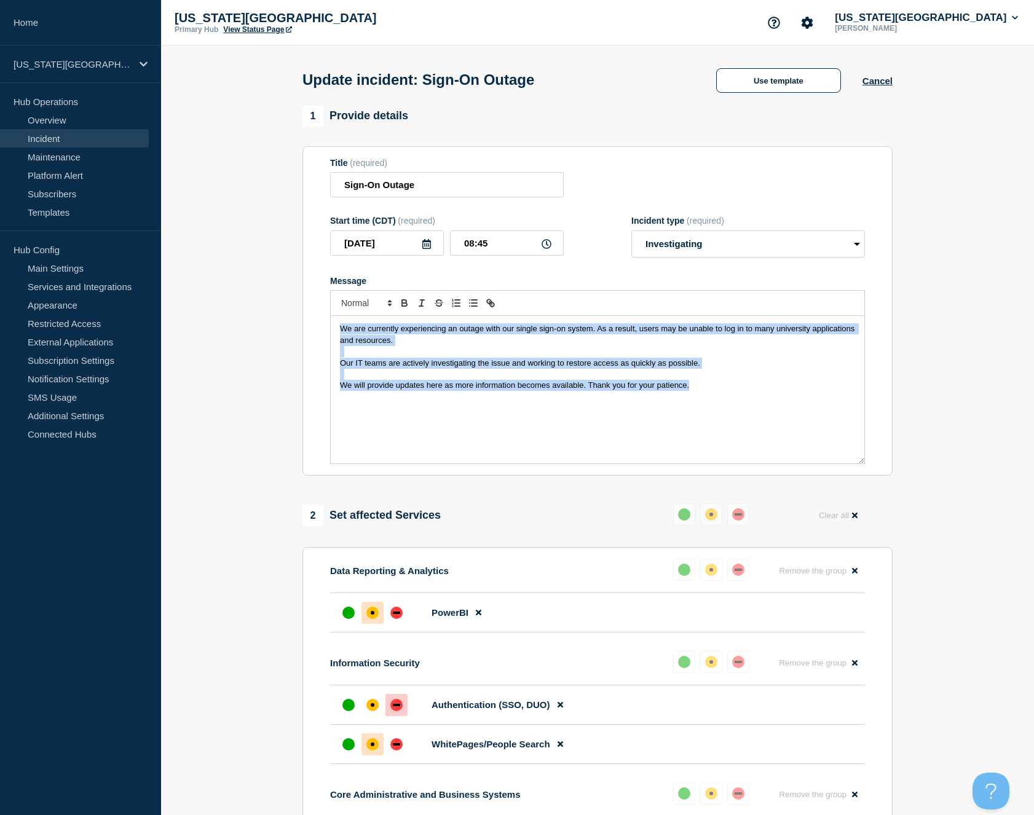
drag, startPoint x: 714, startPoint y: 393, endPoint x: 276, endPoint y: 308, distance: 446.5
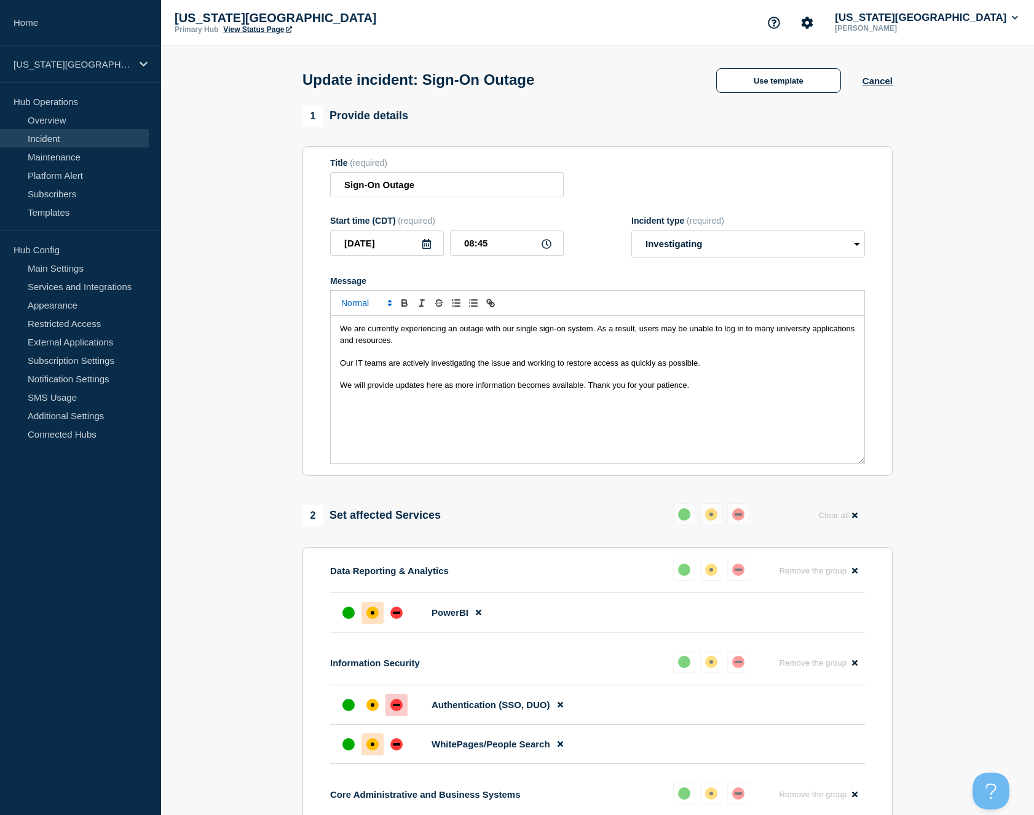
click at [366, 306] on span "Font size" at bounding box center [366, 303] width 60 height 15
click at [363, 345] on span "submenu" at bounding box center [365, 337] width 49 height 16
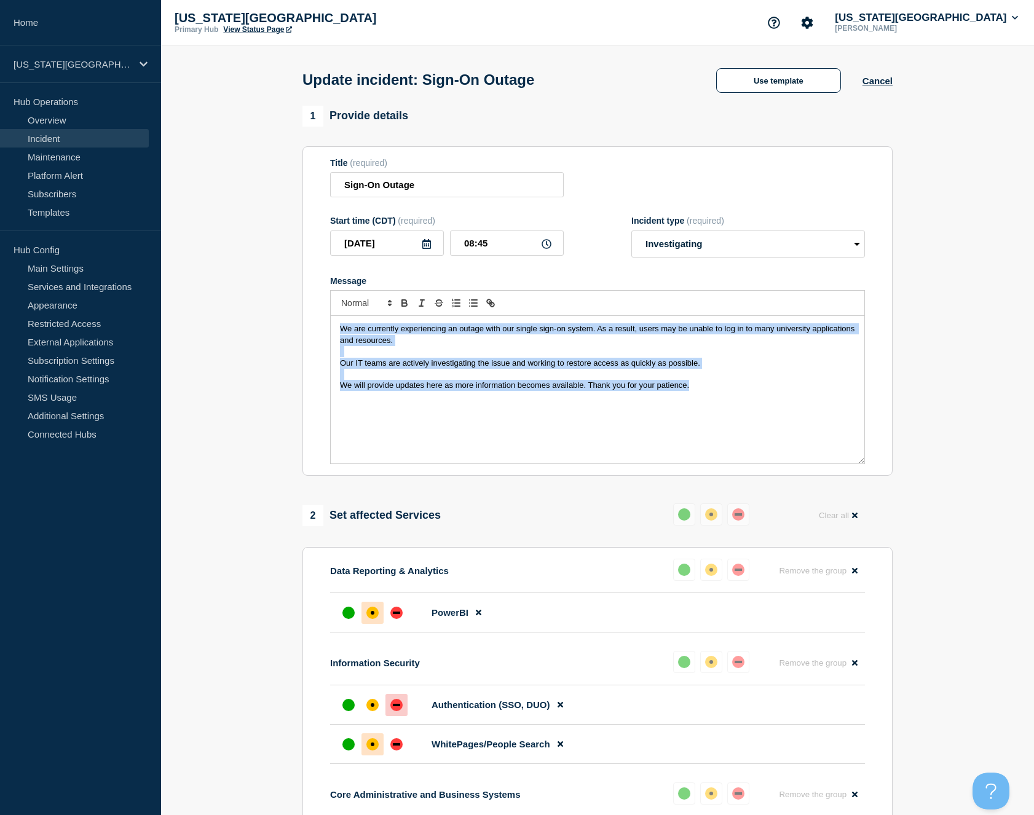
click at [438, 404] on div "We are currently experiencing an outage with our single sign-on system. As a re…" at bounding box center [598, 390] width 534 height 148
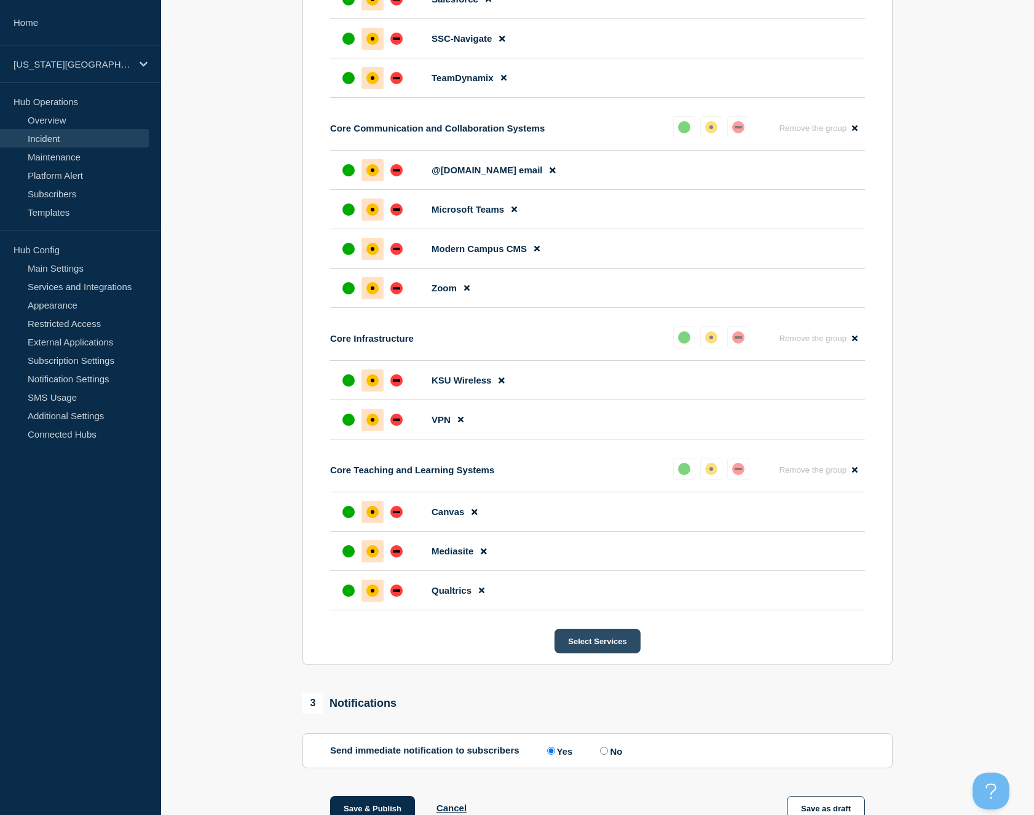
scroll to position [1035, 0]
click at [604, 653] on button "Select Services" at bounding box center [596, 640] width 85 height 25
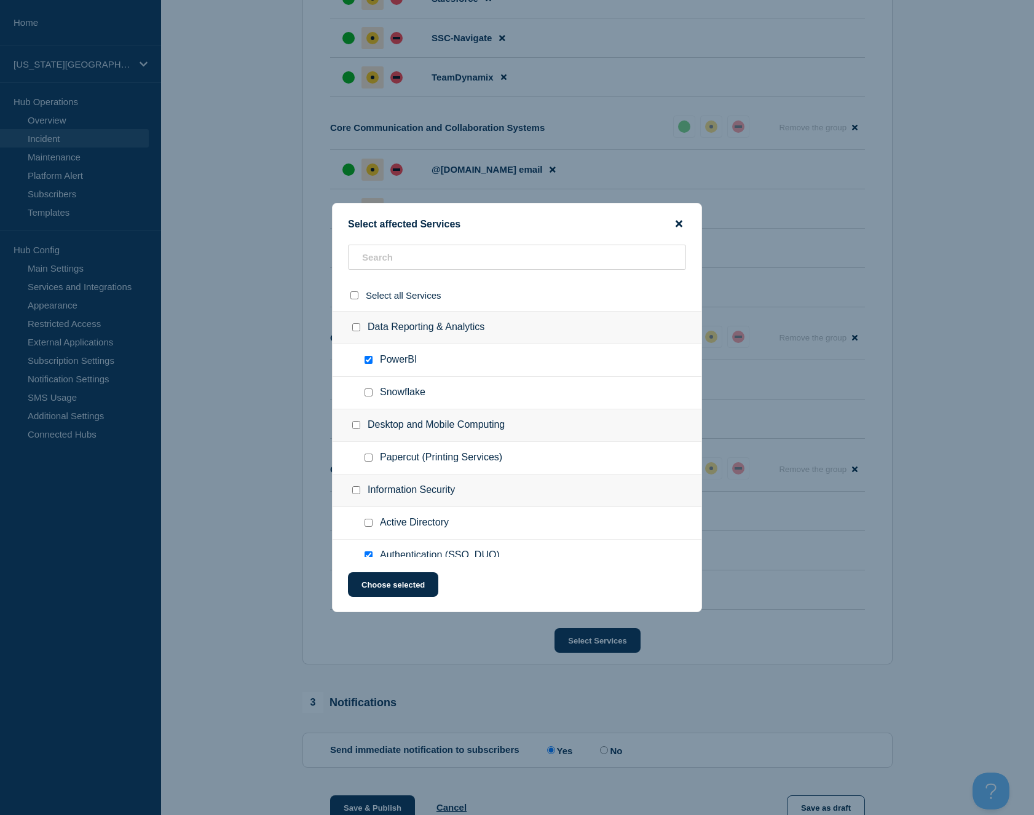
click at [676, 221] on icon "close button" at bounding box center [679, 224] width 7 height 10
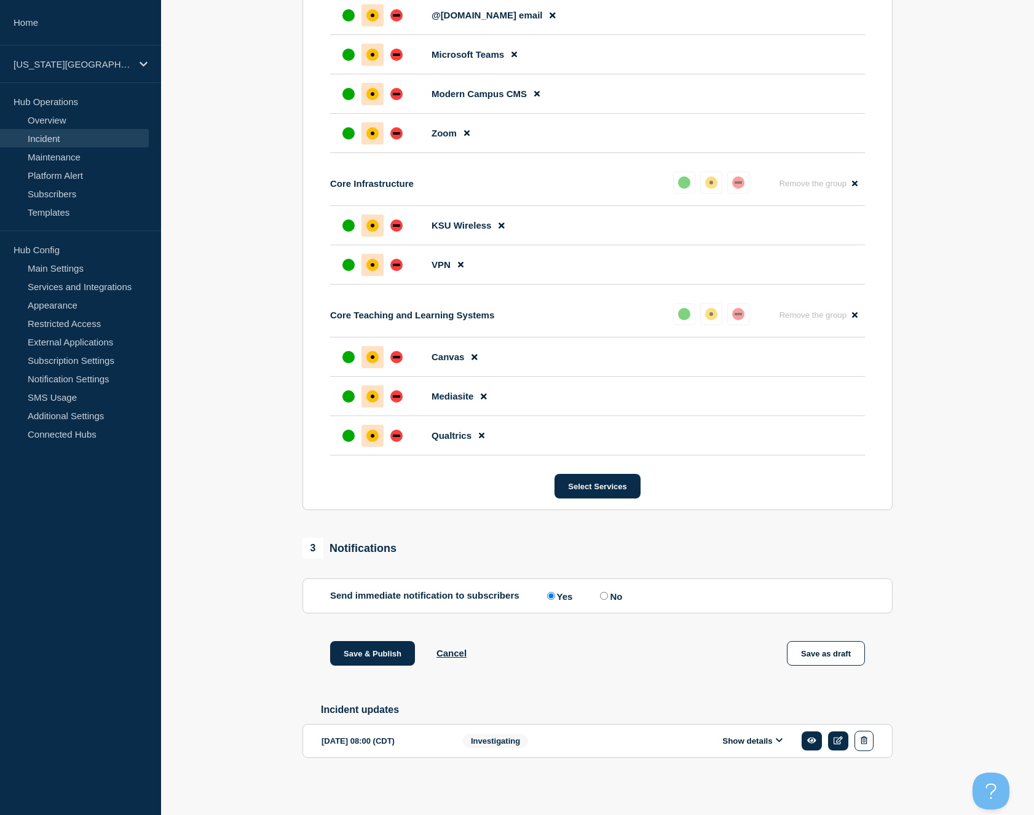
scroll to position [1255, 0]
click at [355, 648] on button "Save & Publish" at bounding box center [372, 653] width 85 height 25
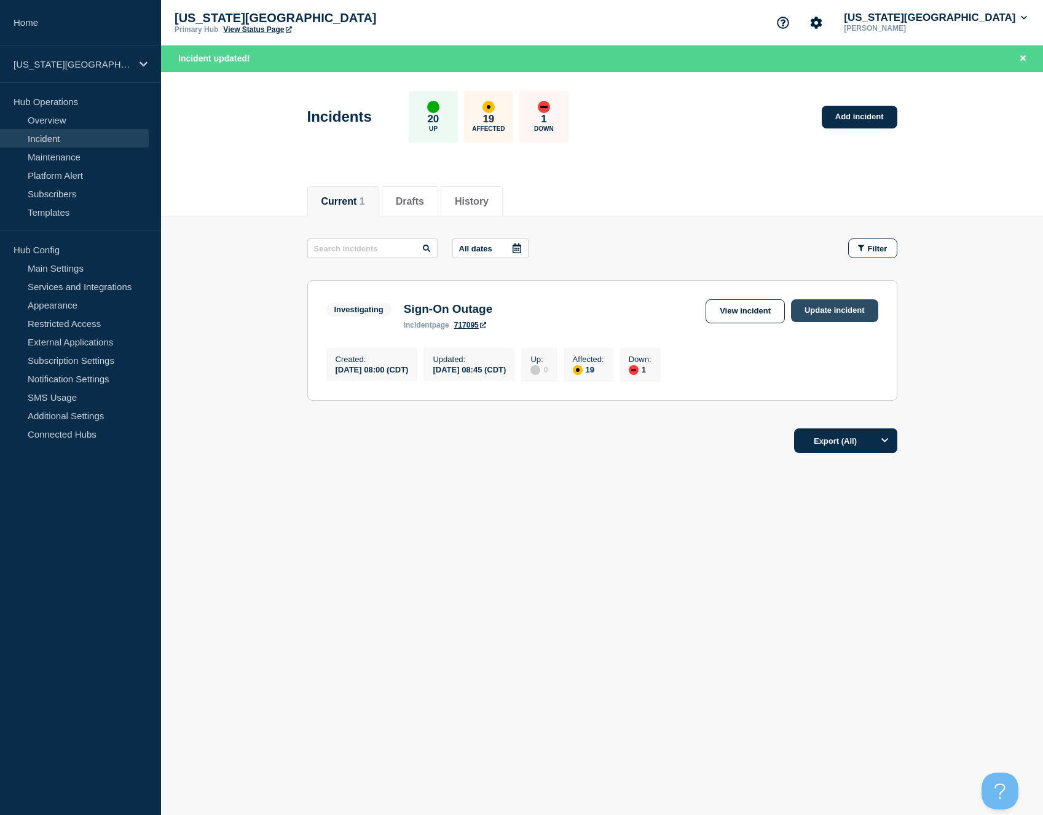
click at [827, 310] on link "Update incident" at bounding box center [834, 310] width 87 height 23
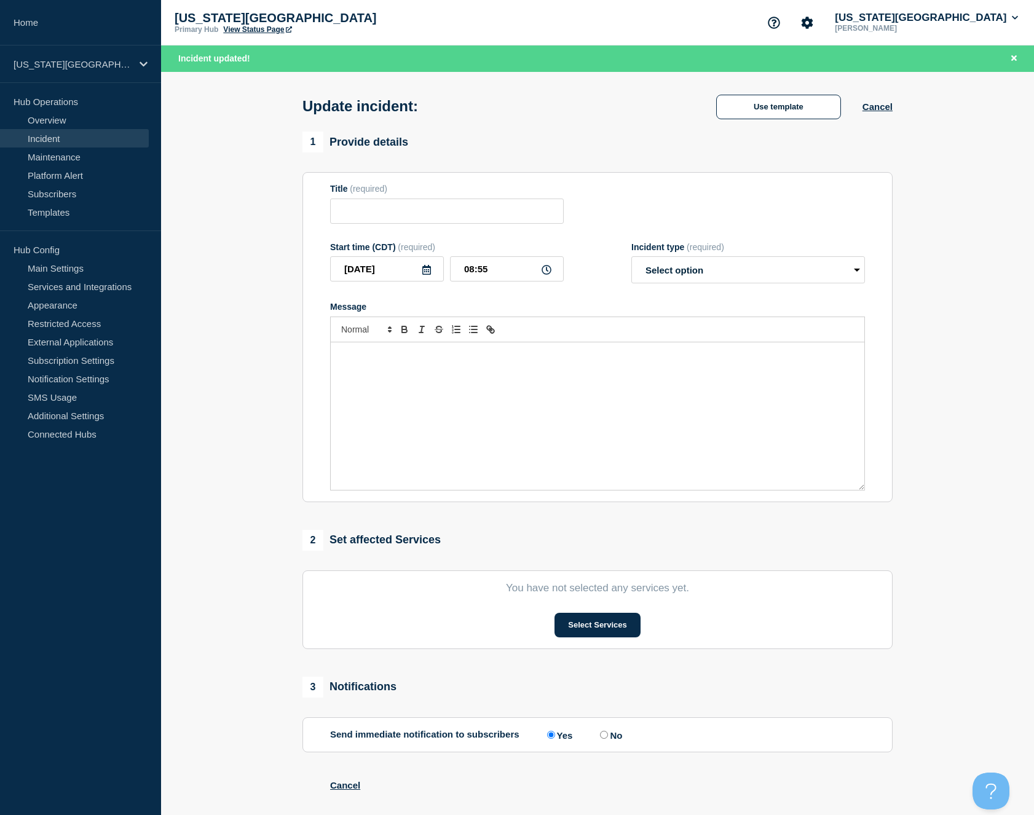
type input "Sign-On Outage"
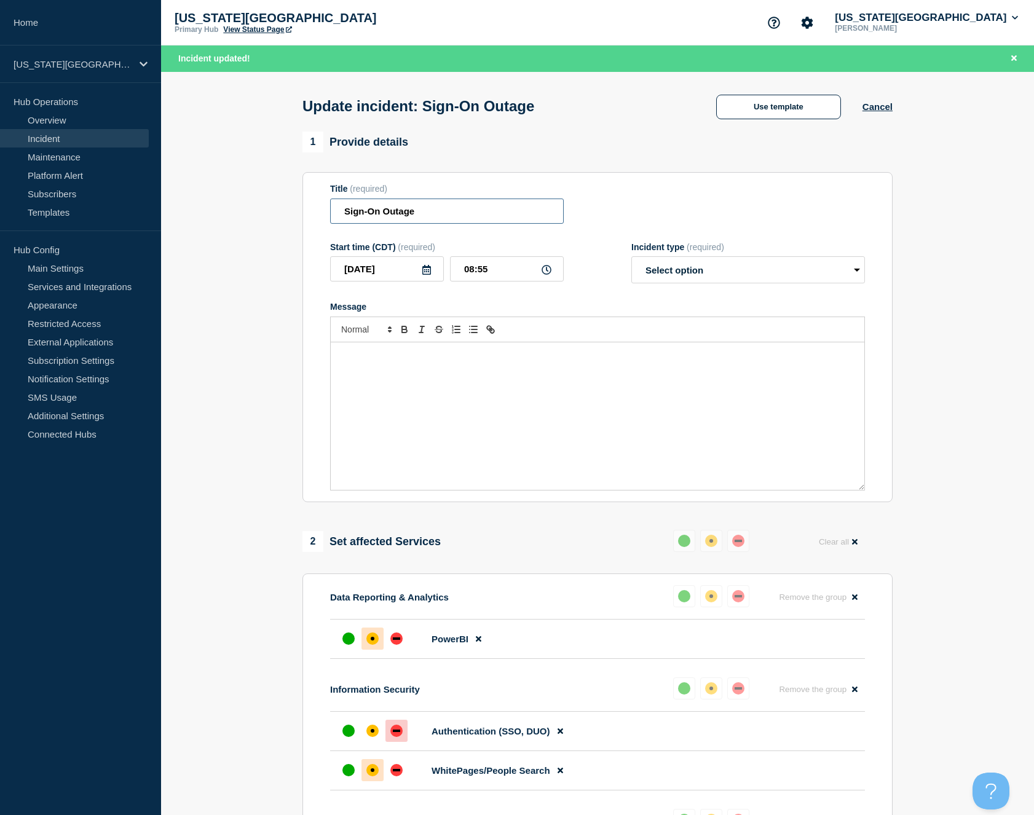
click at [440, 215] on input "Sign-On Outage" at bounding box center [447, 211] width 234 height 25
click at [727, 274] on select "Select option Investigating Identified Monitoring Resolved" at bounding box center [748, 269] width 234 height 27
select select "monitoring"
click at [631, 265] on select "Select option Investigating Identified Monitoring Resolved" at bounding box center [748, 269] width 234 height 27
click at [388, 374] on div "Message" at bounding box center [598, 416] width 534 height 148
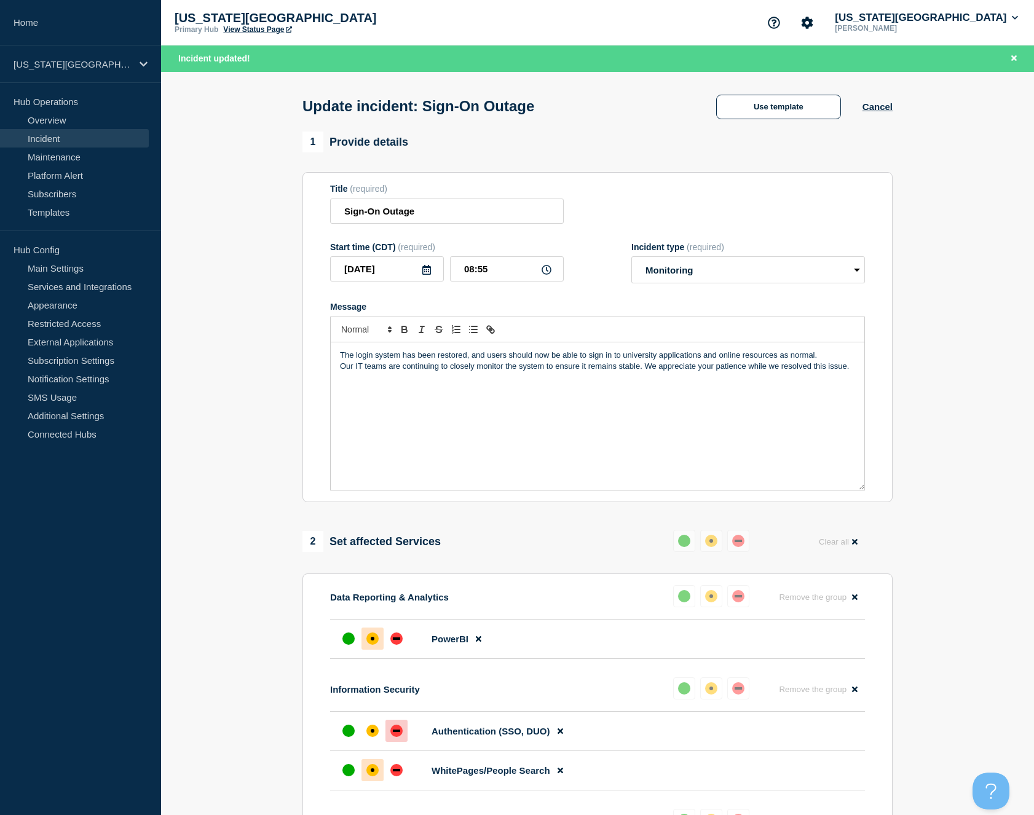
click at [361, 361] on p "The login system has been restored, and users should now be able to sign in to …" at bounding box center [597, 355] width 515 height 11
click at [762, 361] on p "The single sign-on system has been restored, and users should now be able to si…" at bounding box center [597, 355] width 515 height 11
click at [339, 376] on div "The single sign-on system has been restored, and users should now be able to si…" at bounding box center [598, 416] width 534 height 148
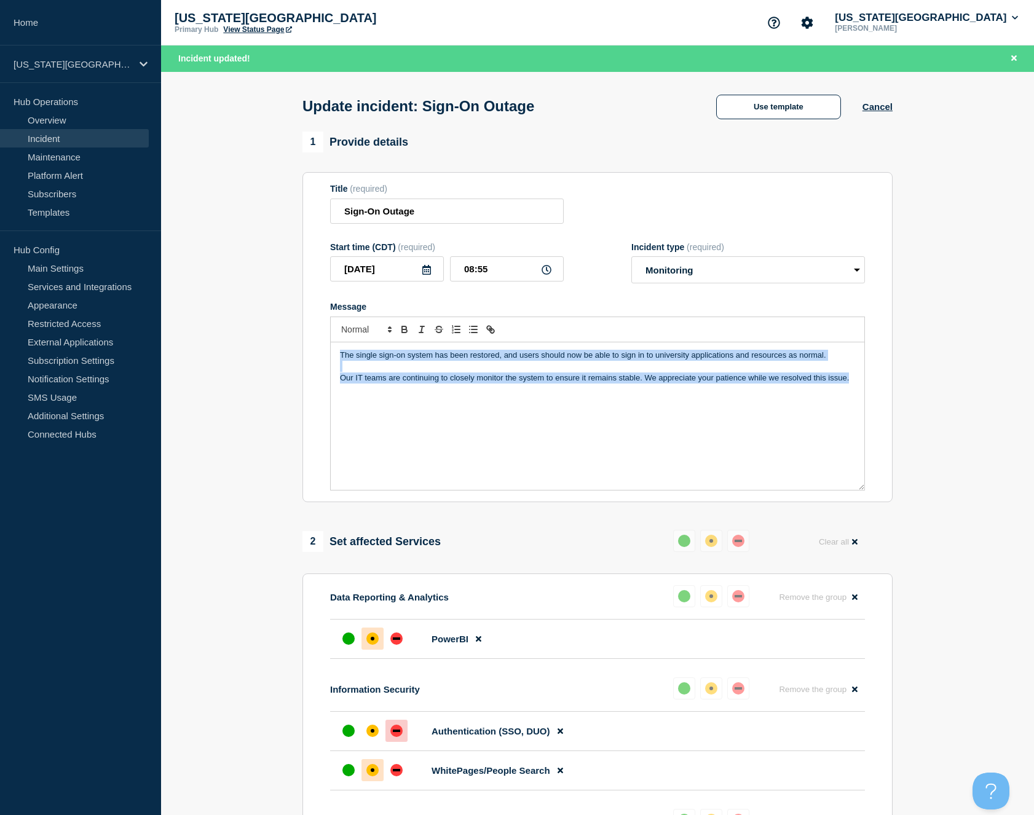
drag, startPoint x: 849, startPoint y: 388, endPoint x: 186, endPoint y: 356, distance: 663.5
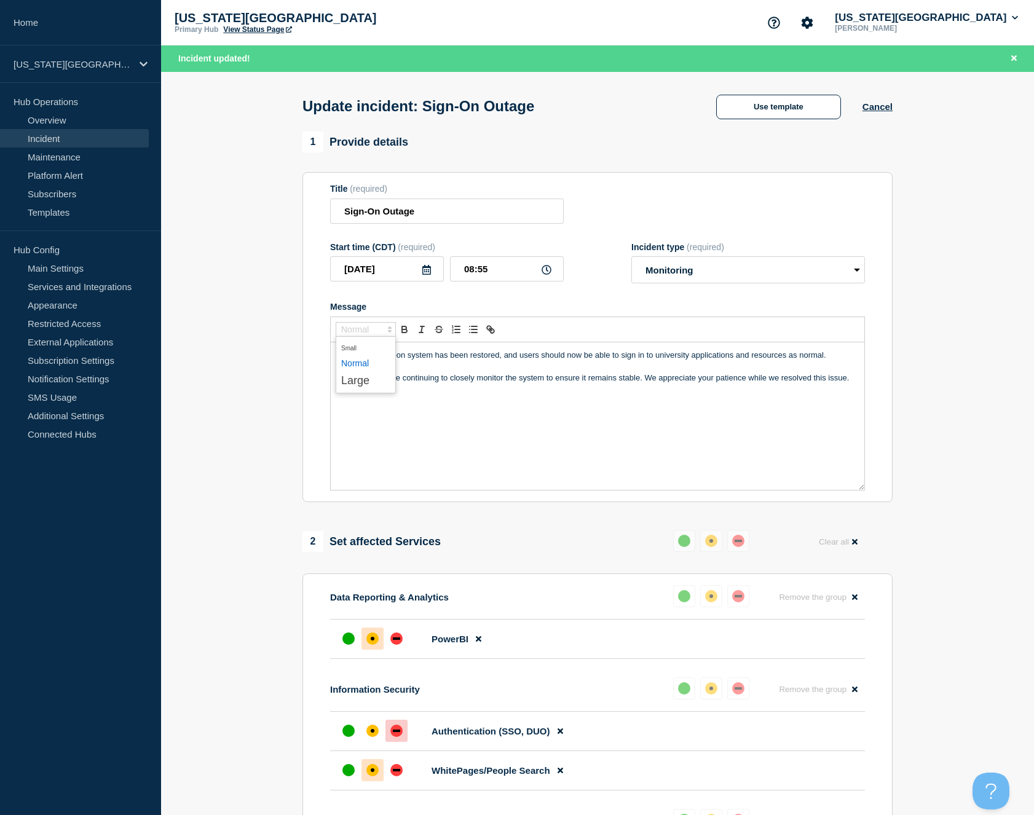
click at [364, 337] on span "Font size" at bounding box center [366, 329] width 60 height 15
click at [360, 371] on span "submenu" at bounding box center [365, 363] width 49 height 16
click at [463, 458] on div "The single sign-on system has been restored, and users should now be able to si…" at bounding box center [598, 416] width 534 height 148
click at [701, 152] on div "1 Provide details" at bounding box center [597, 142] width 590 height 21
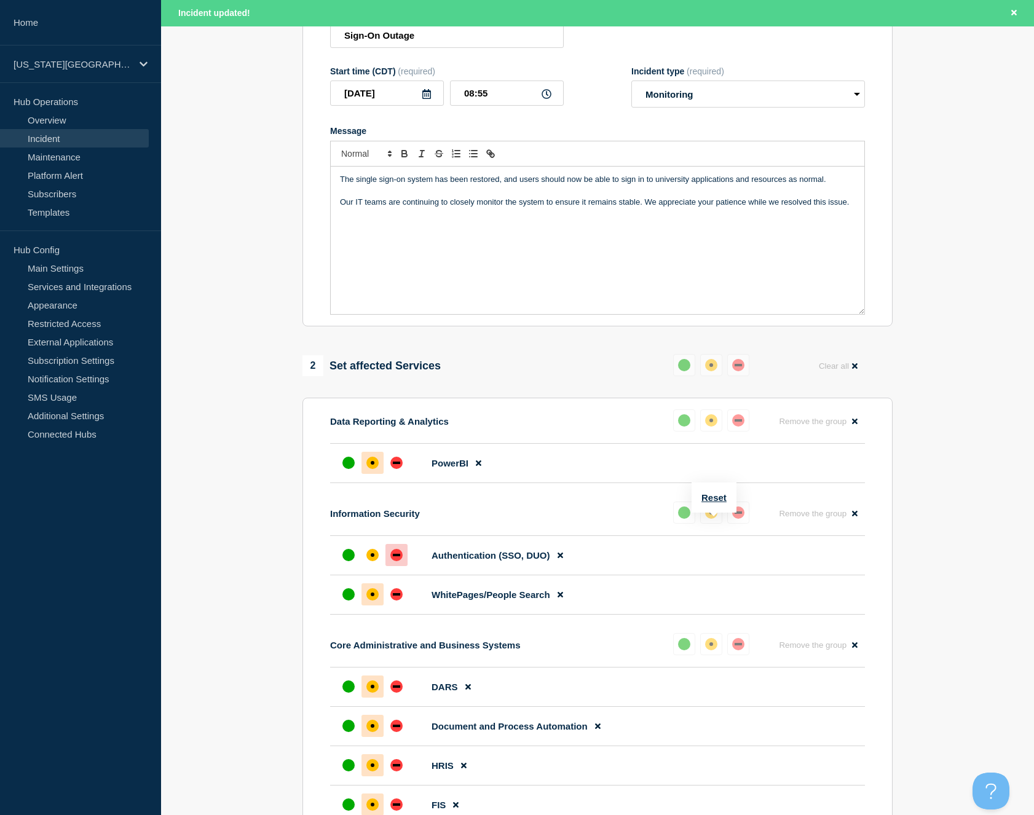
scroll to position [118, 0]
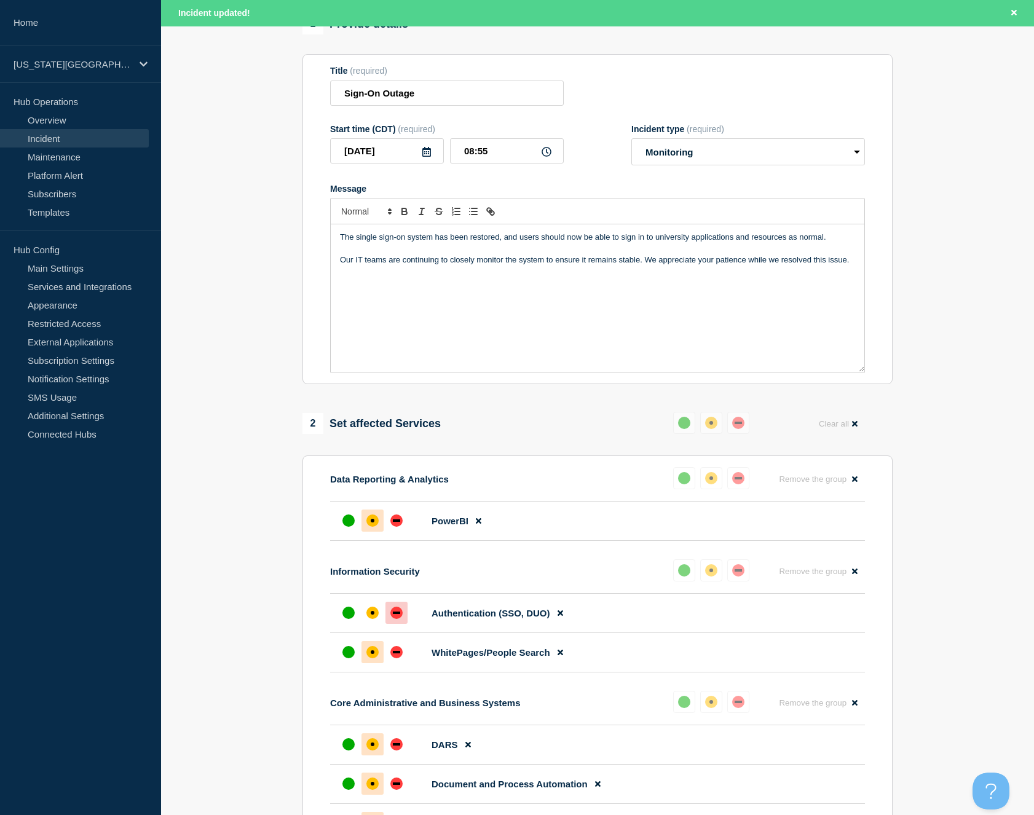
click at [662, 436] on div "2 Set affected Services Reset Clear all" at bounding box center [597, 424] width 590 height 24
click at [679, 429] on div "up" at bounding box center [684, 423] width 12 height 12
click at [683, 429] on div "up" at bounding box center [684, 423] width 12 height 12
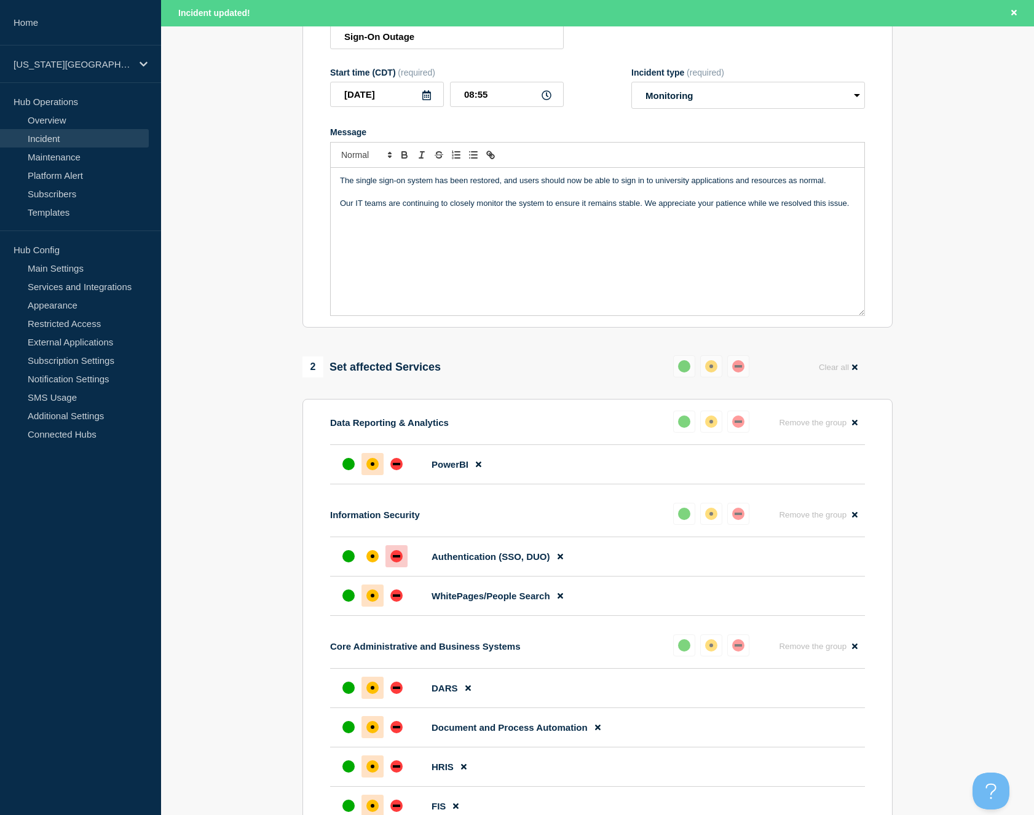
scroll to position [157, 0]
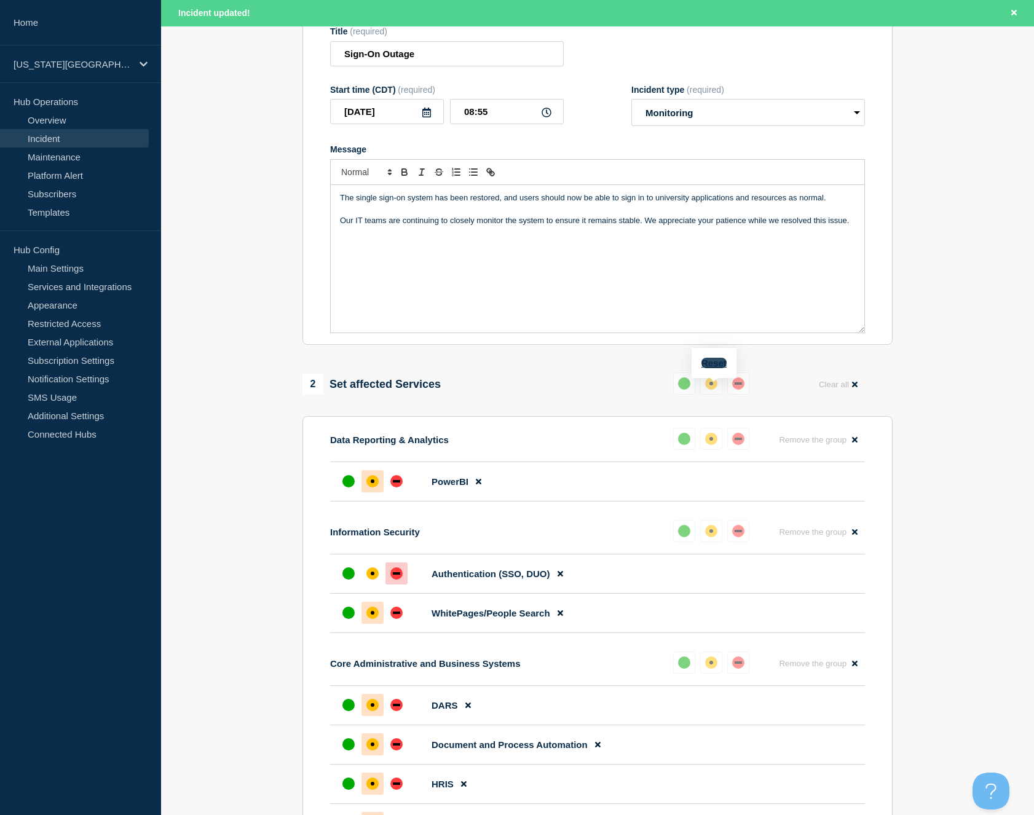
click at [714, 365] on button "Reset" at bounding box center [713, 363] width 25 height 10
click at [692, 390] on div "up" at bounding box center [689, 383] width 12 height 12
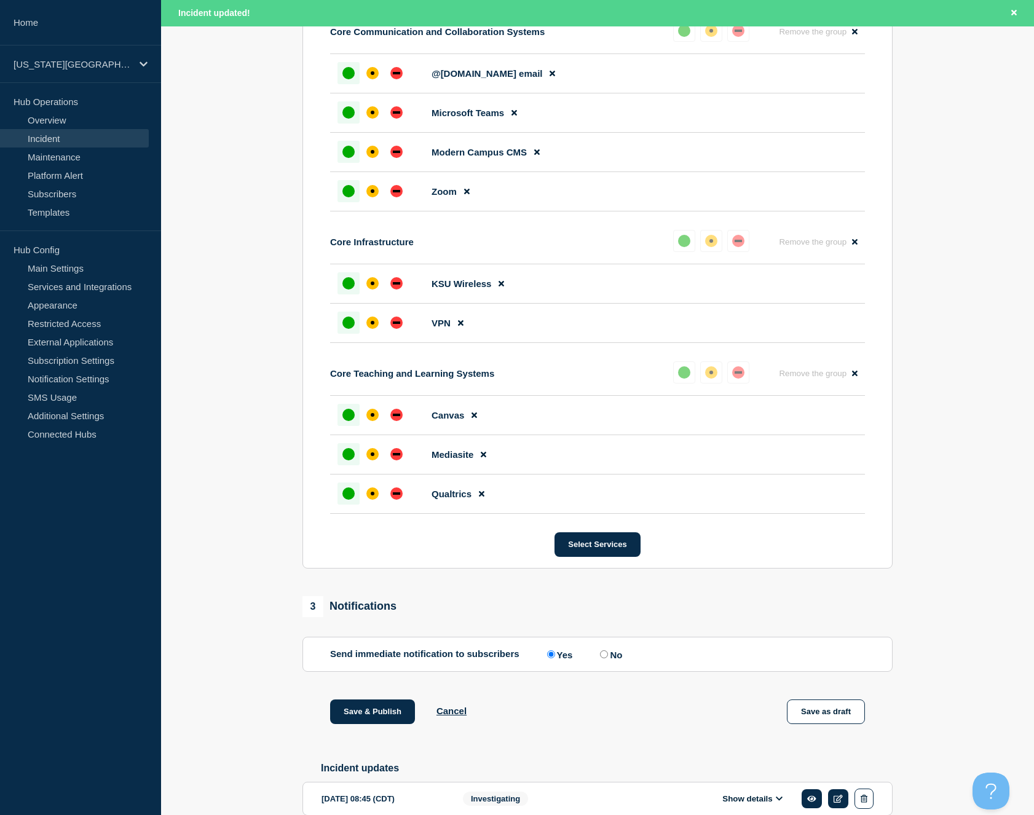
scroll to position [1322, 0]
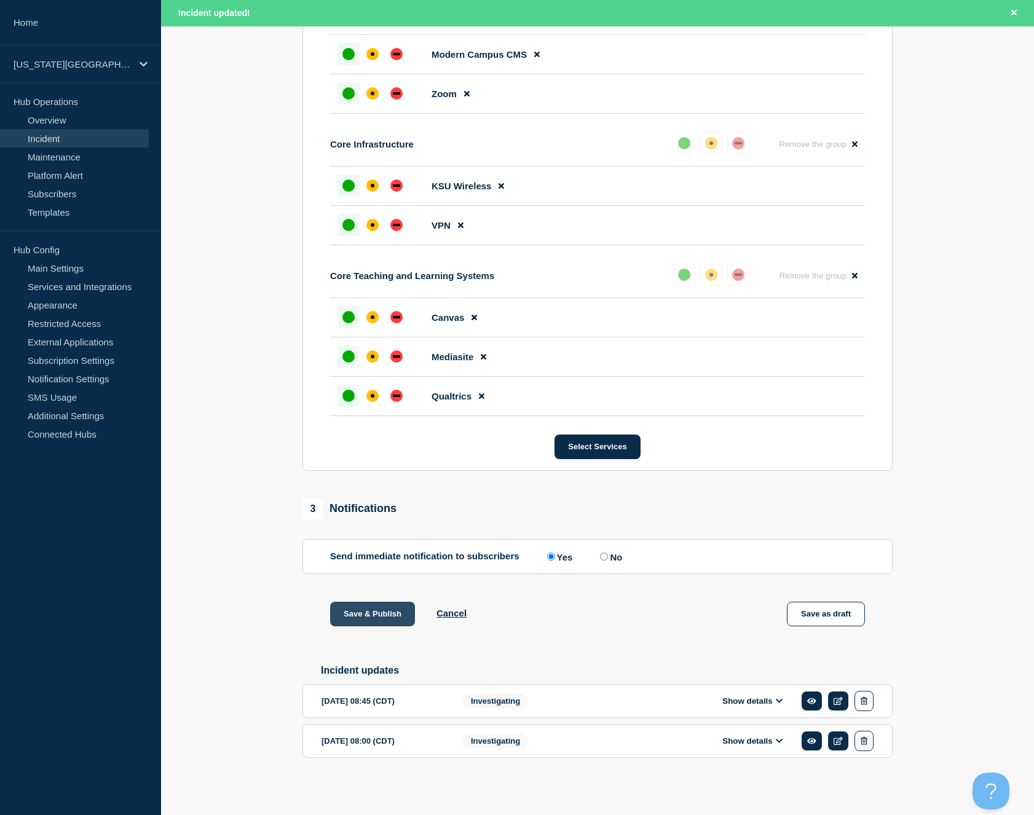
click at [371, 607] on button "Save & Publish" at bounding box center [372, 614] width 85 height 25
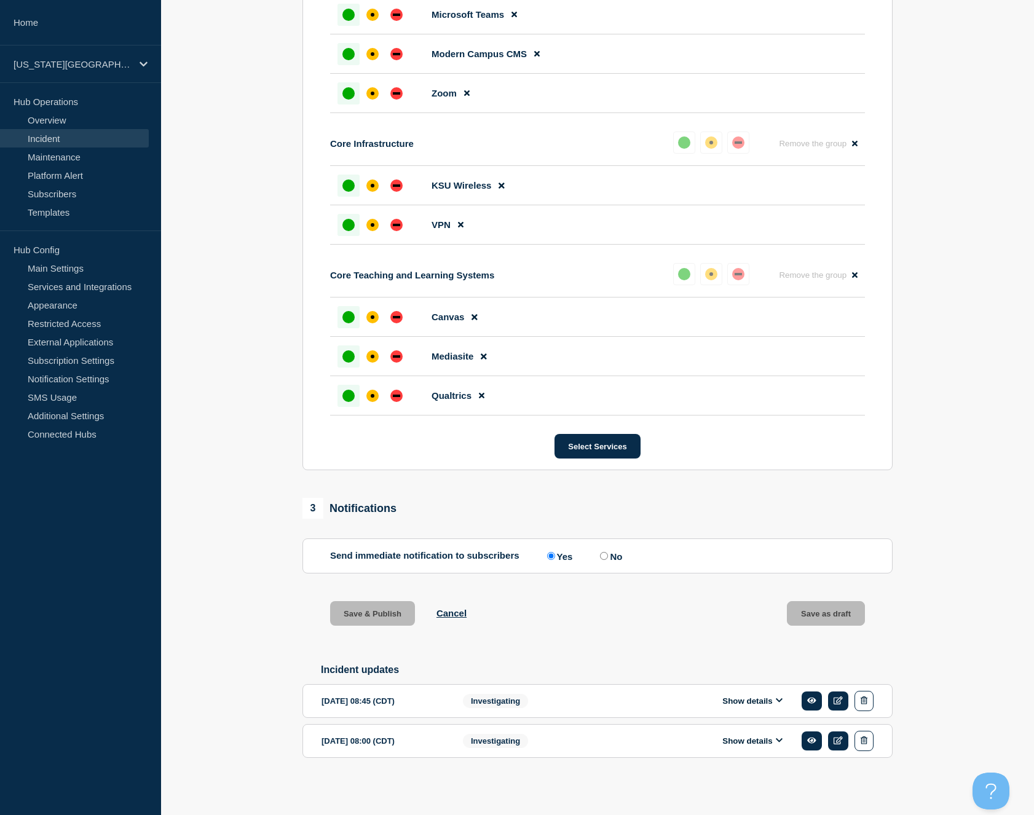
scroll to position [1296, 0]
